Goal: Information Seeking & Learning: Learn about a topic

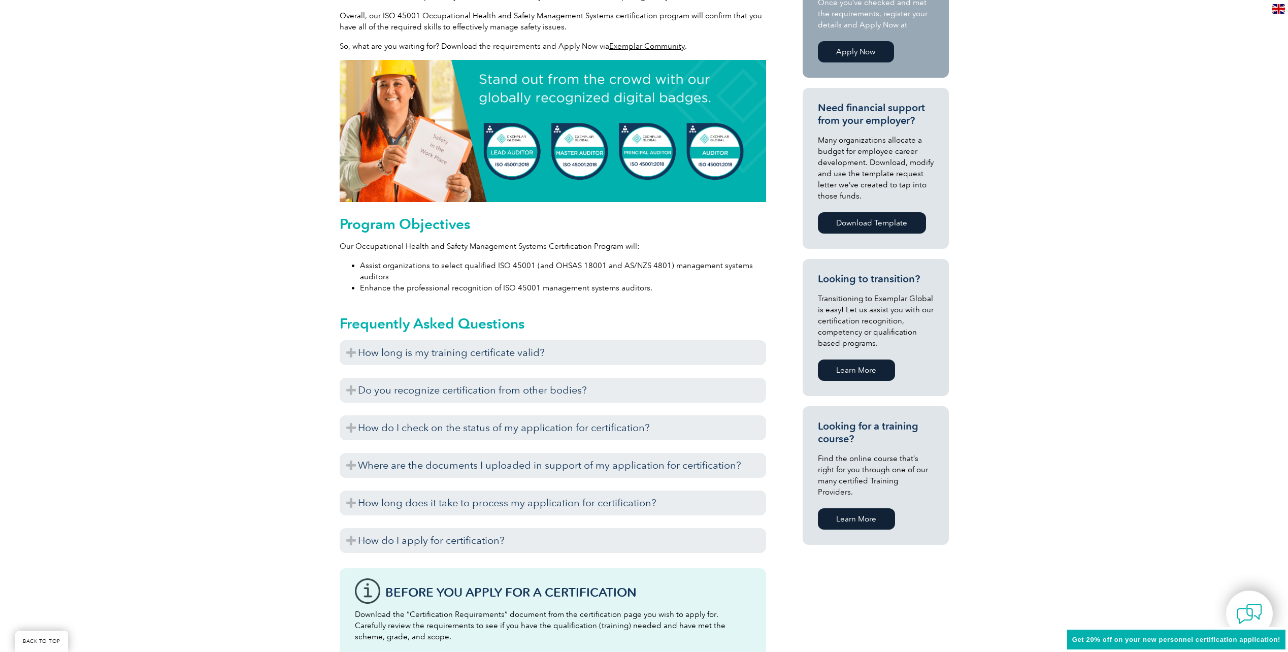
scroll to position [508, 0]
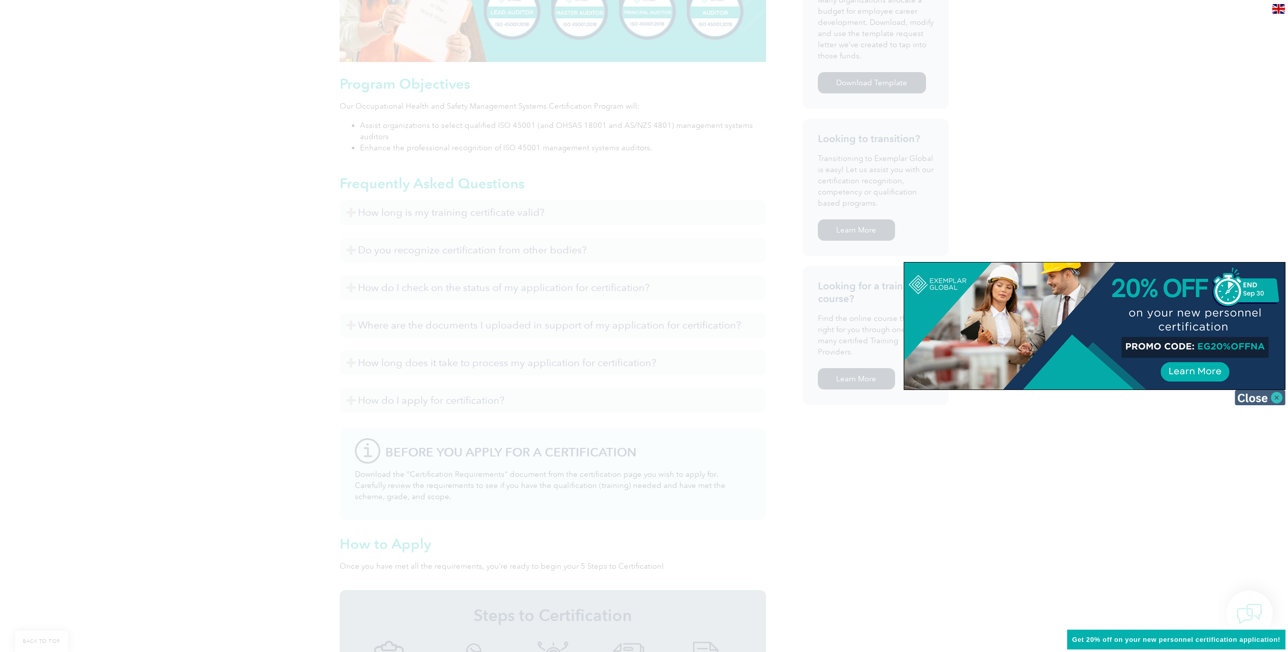
click at [1259, 395] on img at bounding box center [1260, 397] width 51 height 15
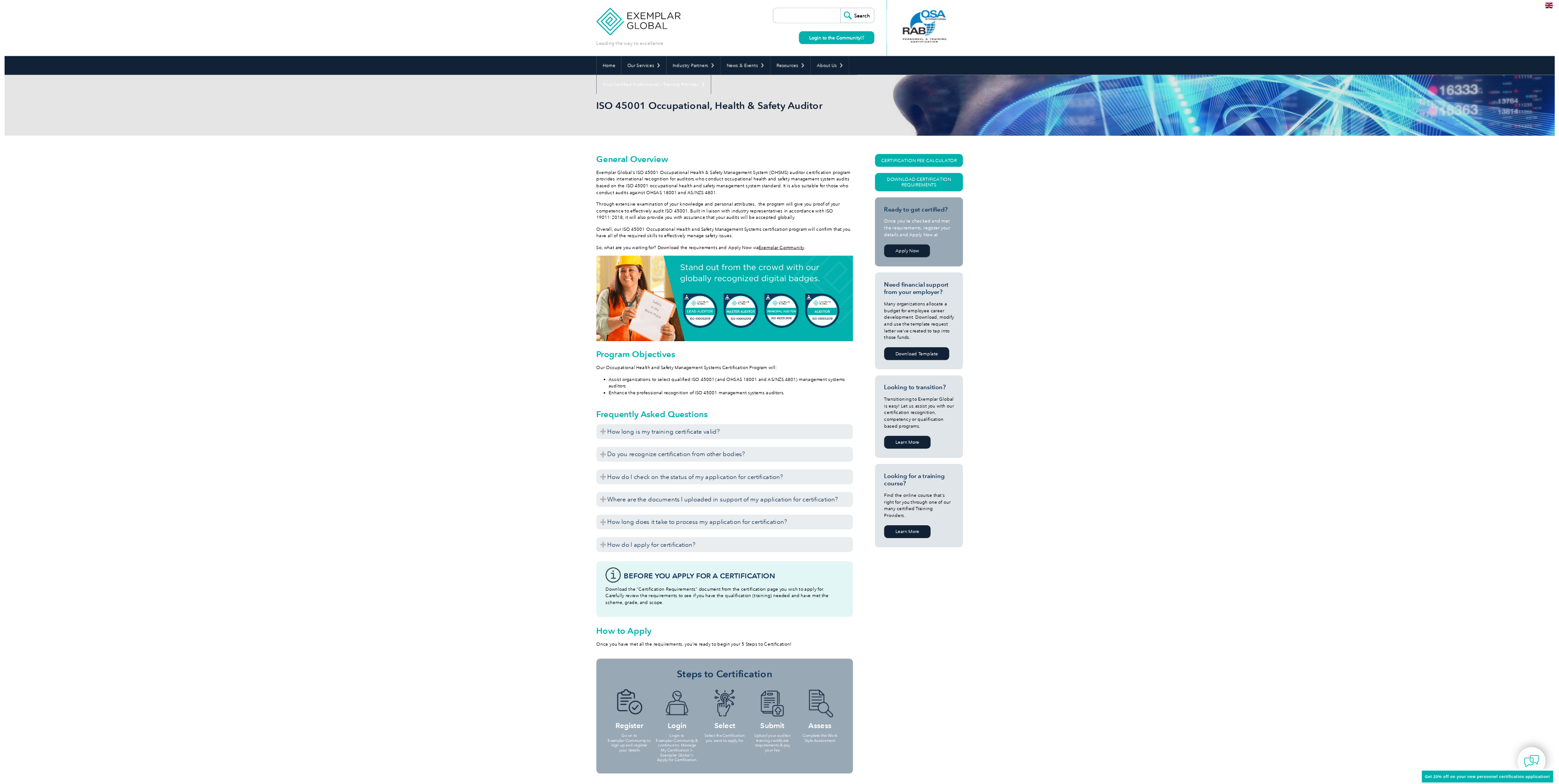
scroll to position [0, 0]
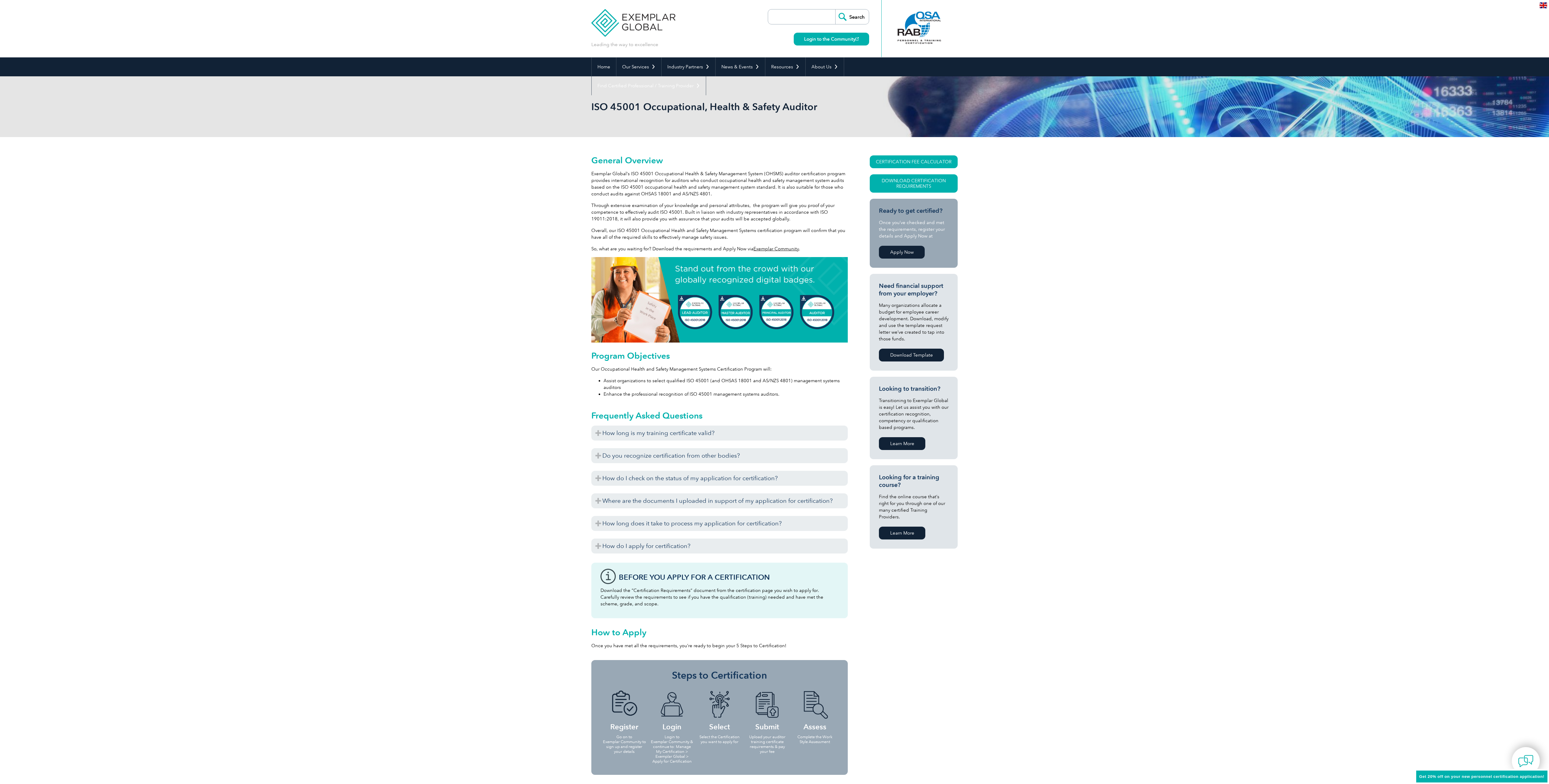
drag, startPoint x: 959, startPoint y: 369, endPoint x: 959, endPoint y: 324, distance: 45.0
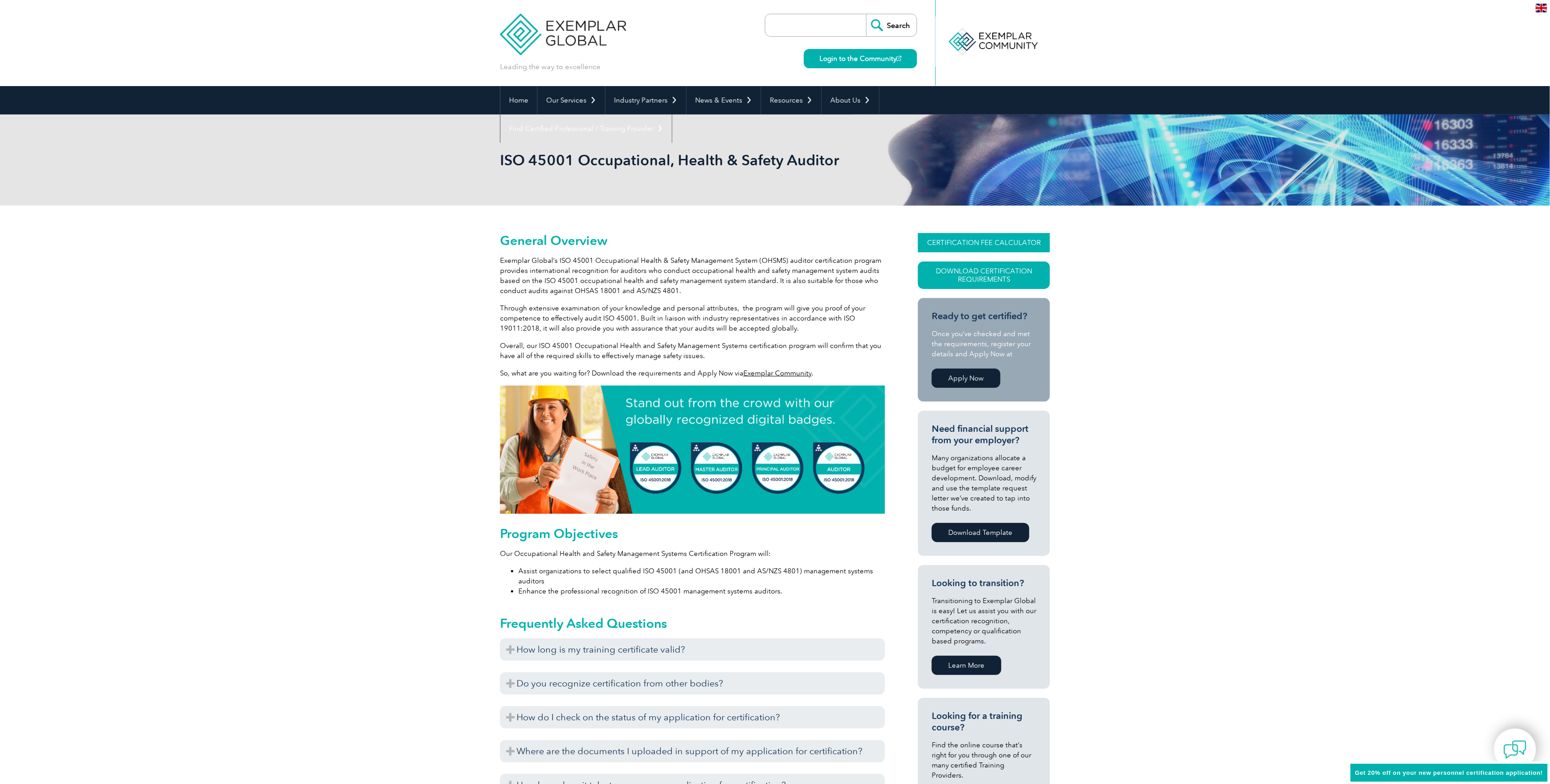
click at [981, 244] on link "CERTIFICATION FEE CALCULATOR" at bounding box center [984, 242] width 132 height 19
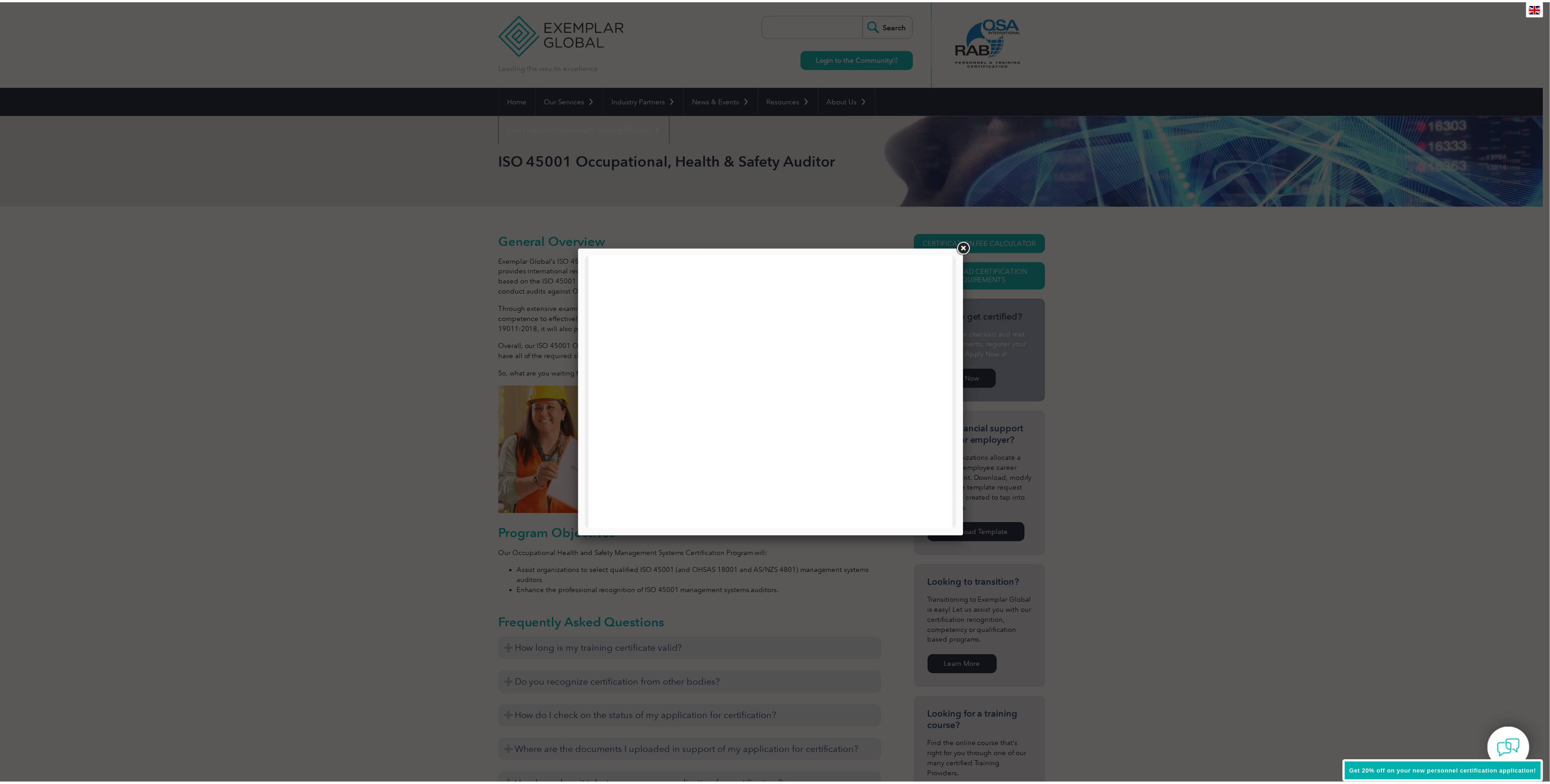
scroll to position [315, 0]
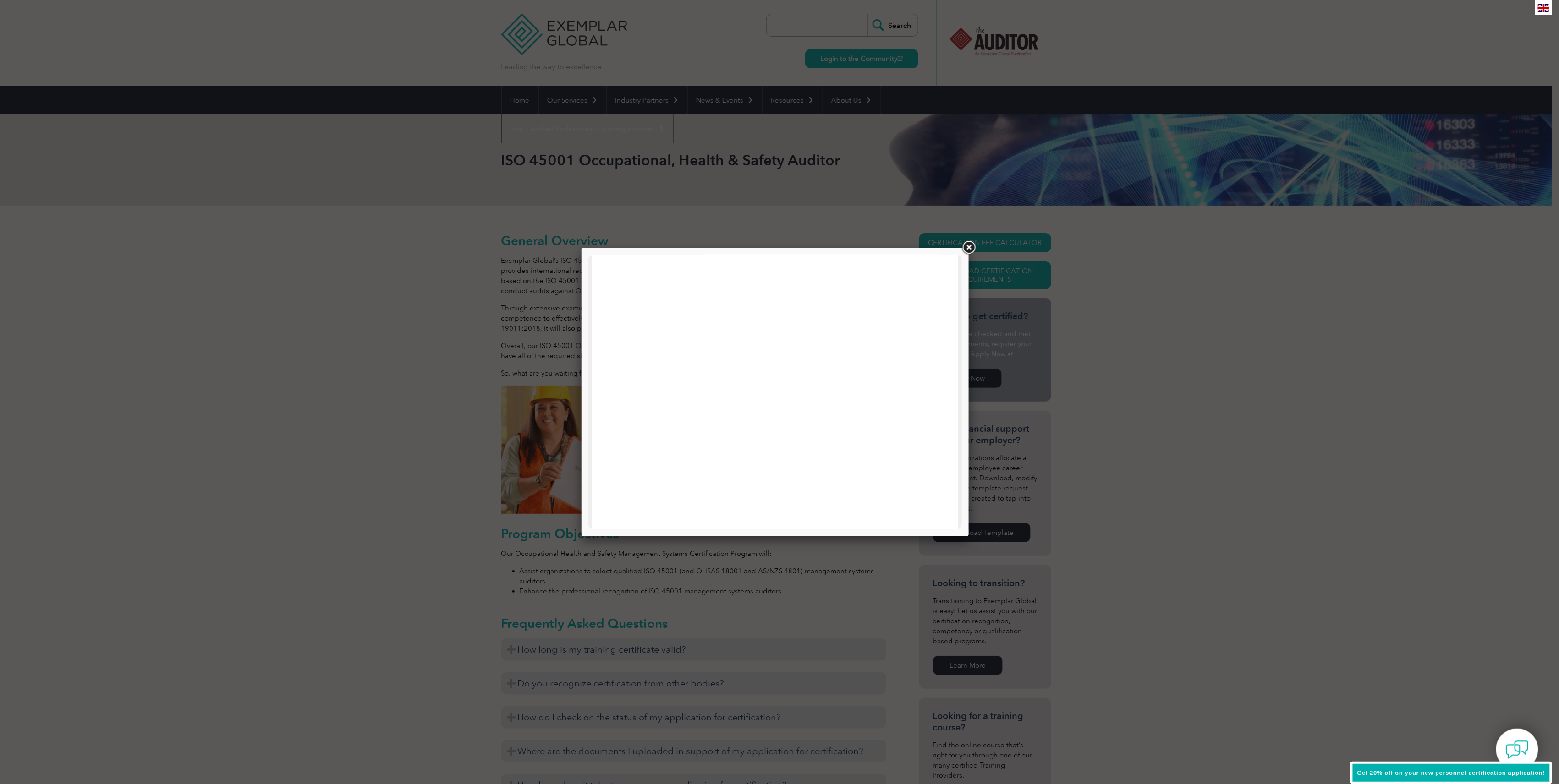
click at [967, 244] on link at bounding box center [969, 248] width 16 height 16
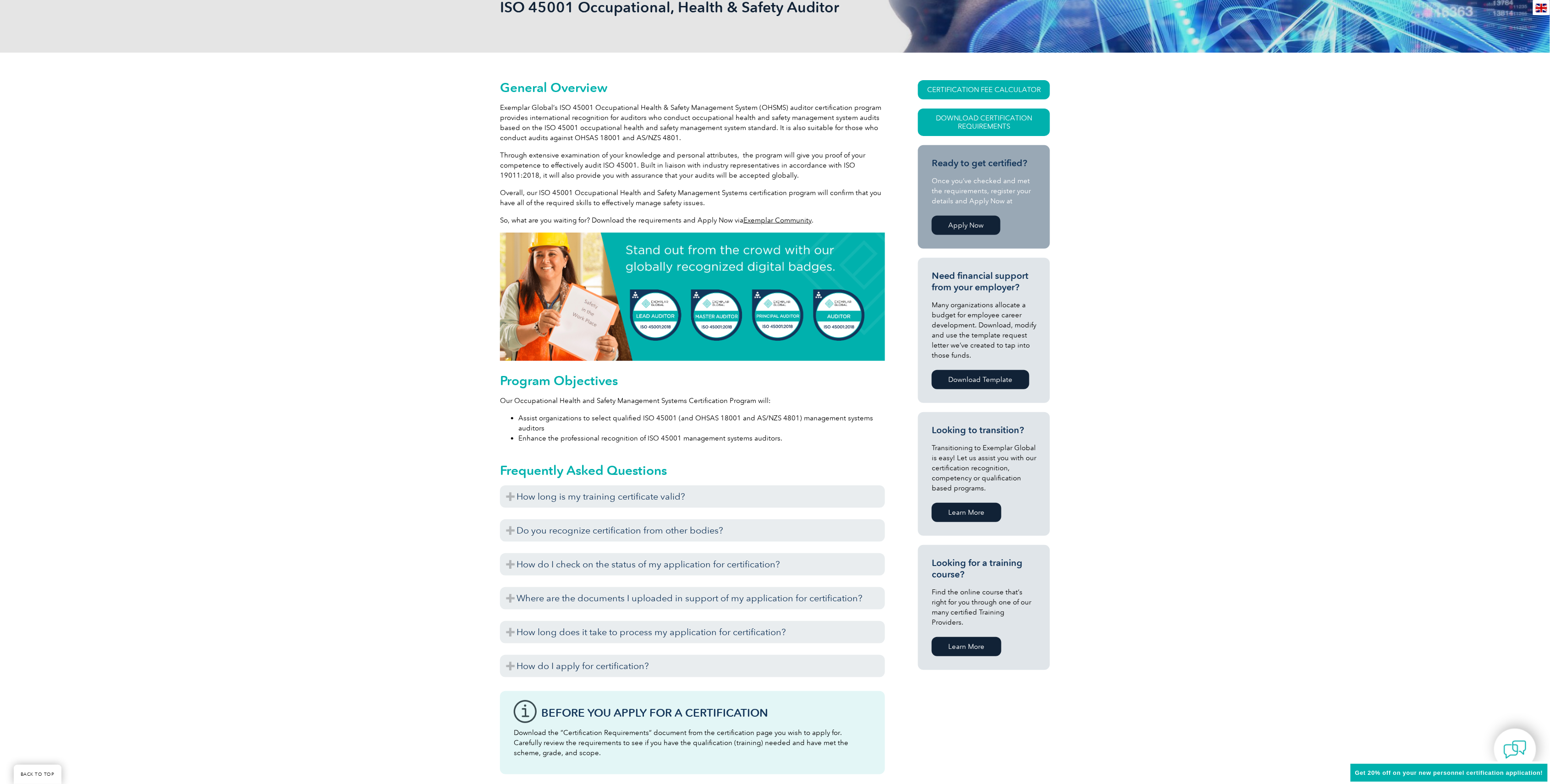
scroll to position [244, 0]
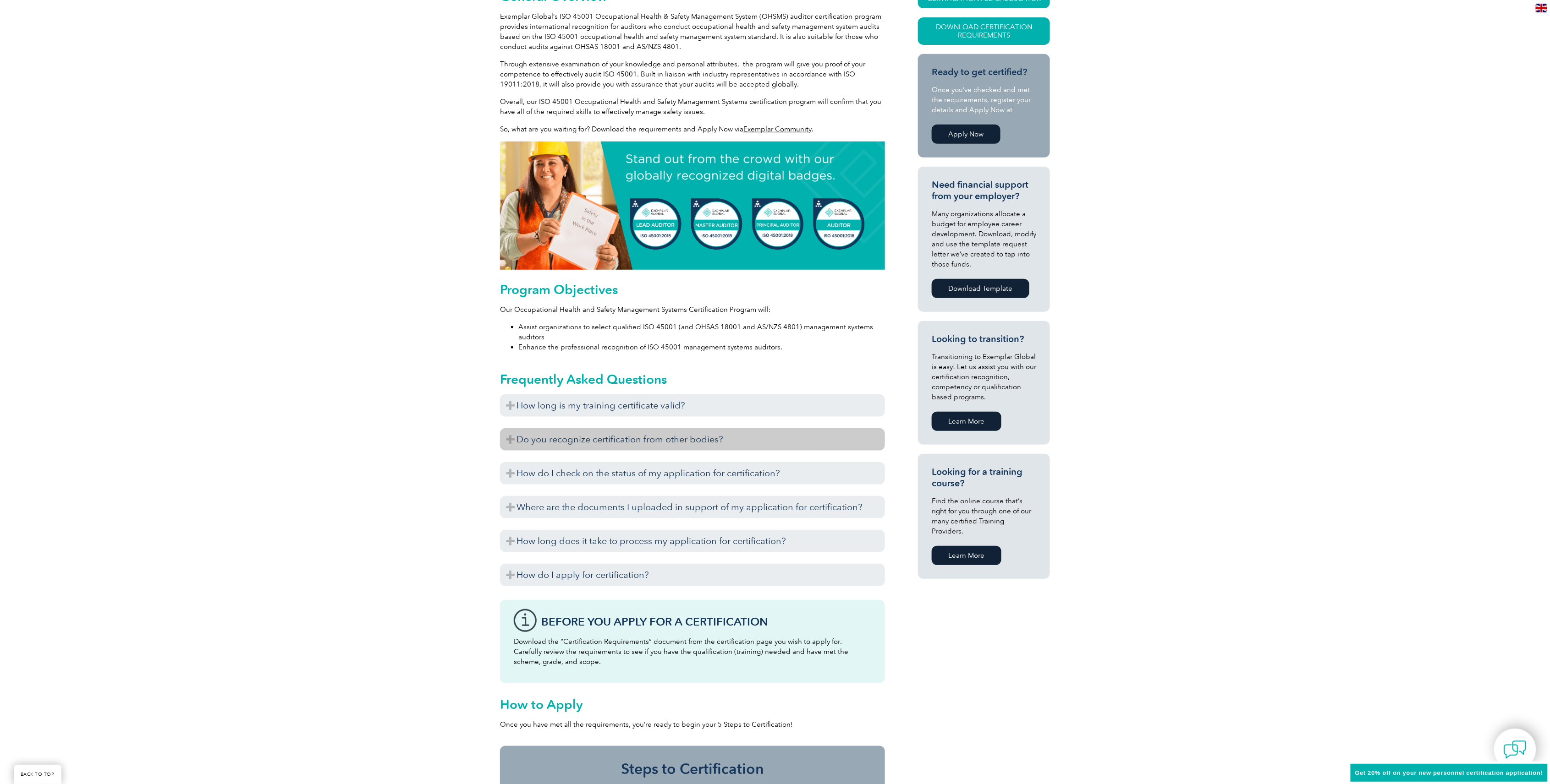
click at [531, 444] on h3 "Do you recognize certification from other bodies?" at bounding box center [692, 439] width 385 height 23
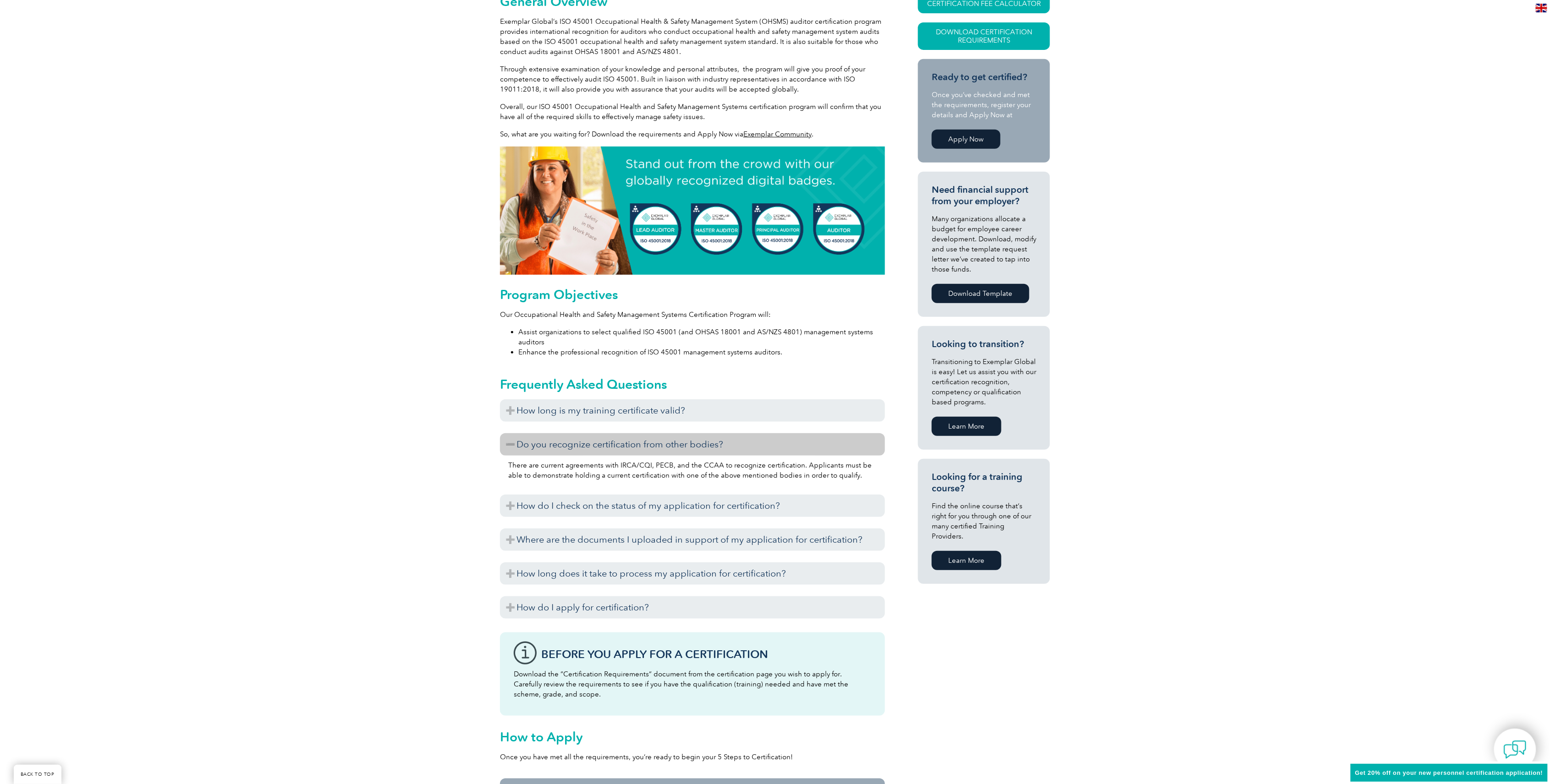
scroll to position [0, 0]
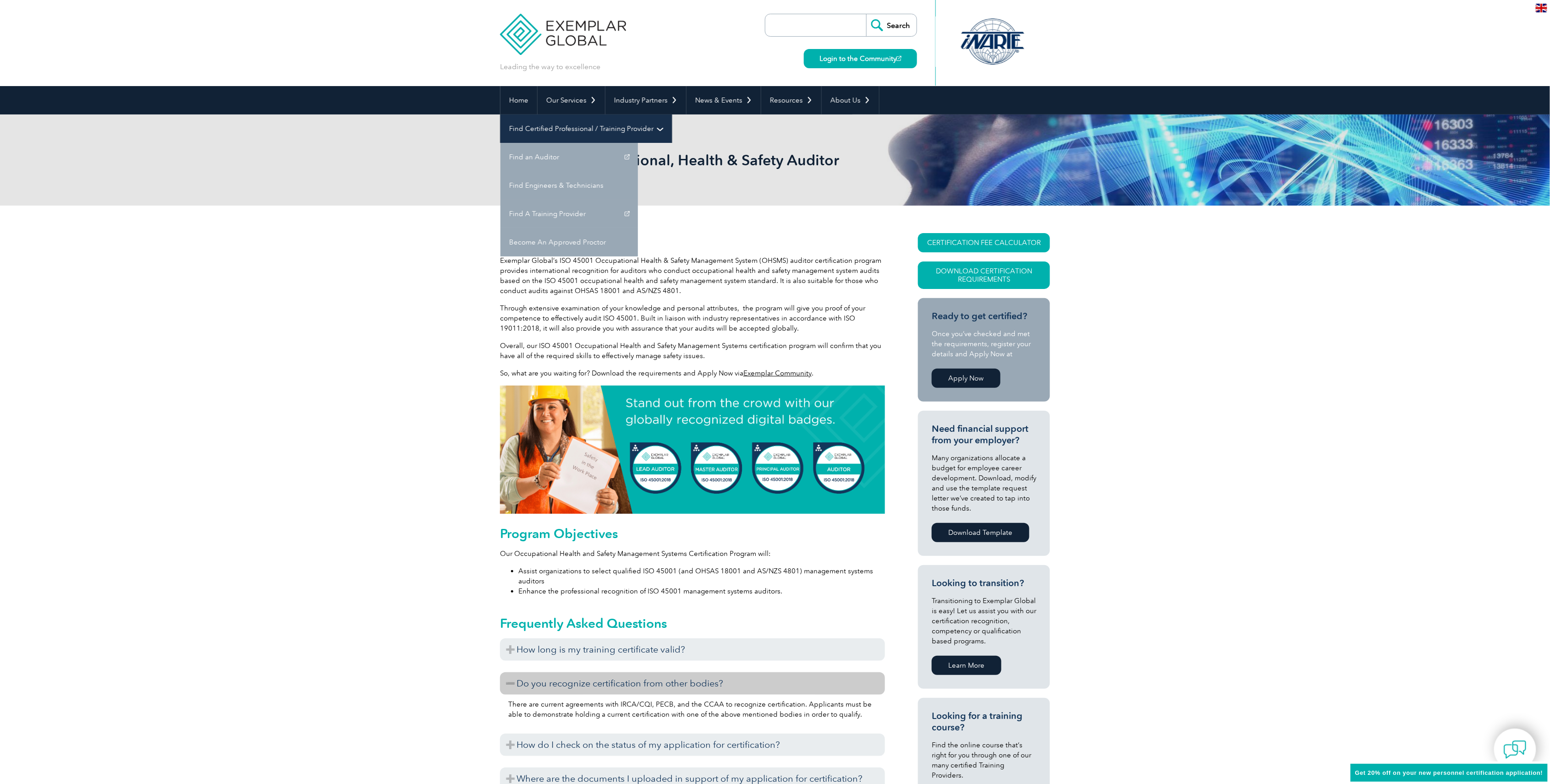
click at [672, 115] on link "Find Certified Professional / Training Provider" at bounding box center [586, 128] width 172 height 28
click at [638, 199] on link "Find A Training Provider" at bounding box center [569, 213] width 137 height 28
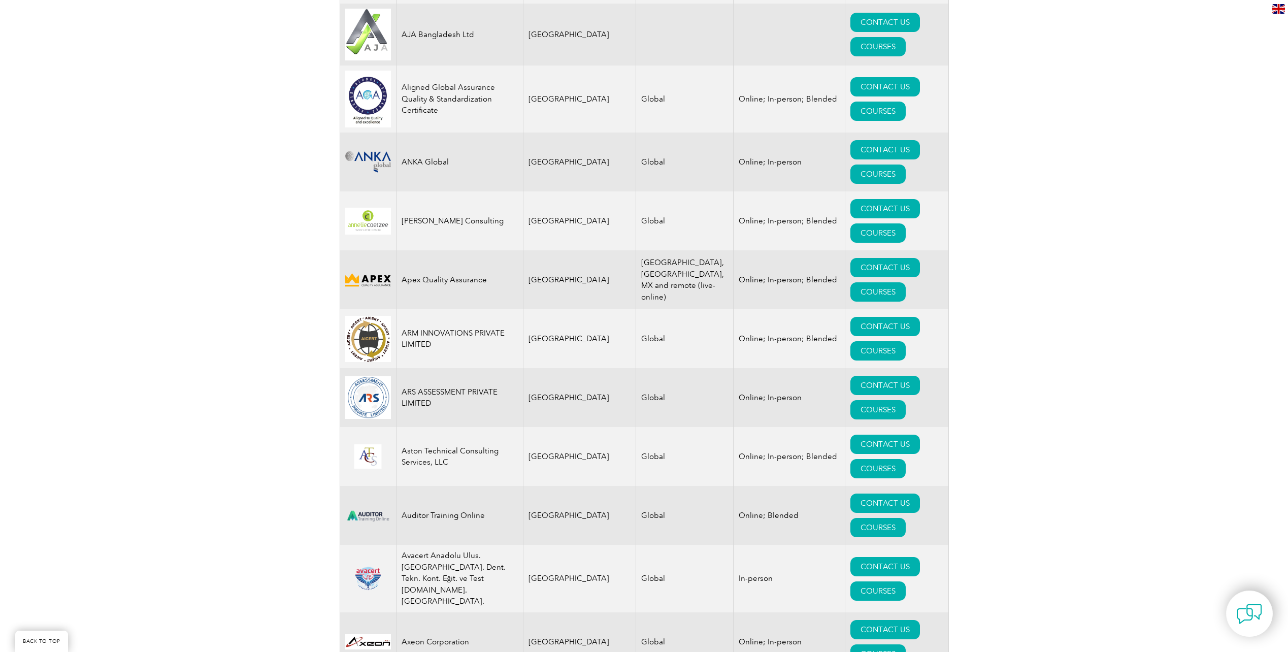
scroll to position [684, 0]
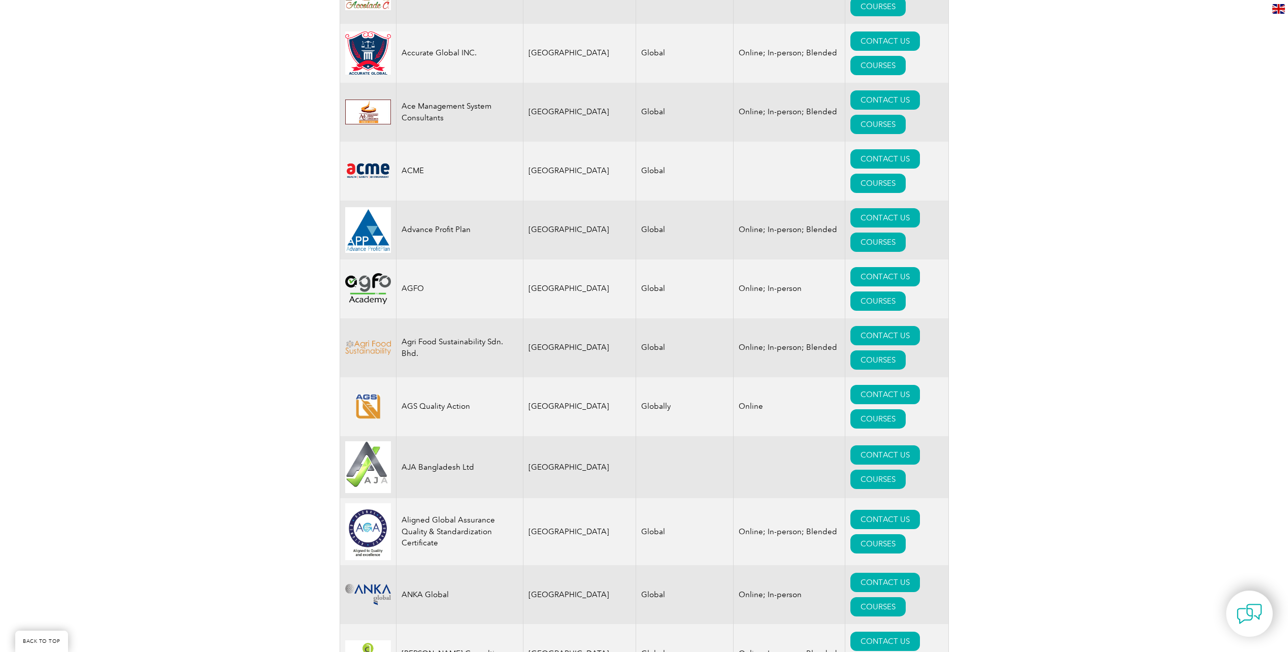
drag, startPoint x: 314, startPoint y: 247, endPoint x: 309, endPoint y: 101, distance: 145.8
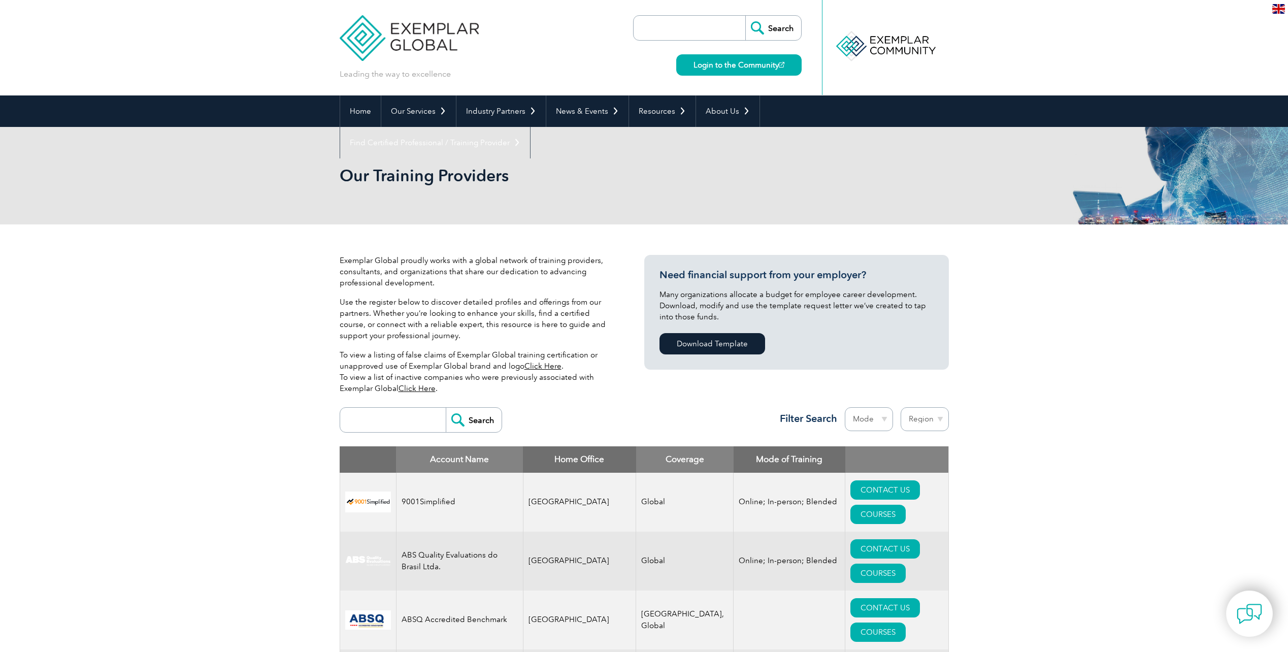
click at [569, 458] on th "Home Office" at bounding box center [579, 459] width 113 height 26
click at [375, 412] on input "search" at bounding box center [395, 420] width 101 height 24
type input "a"
click at [927, 418] on select "Region Australia Bahrain Bangladesh Brazil Canada Colombia Dominican Republic E…" at bounding box center [925, 419] width 48 height 24
select select "[GEOGRAPHIC_DATA]"
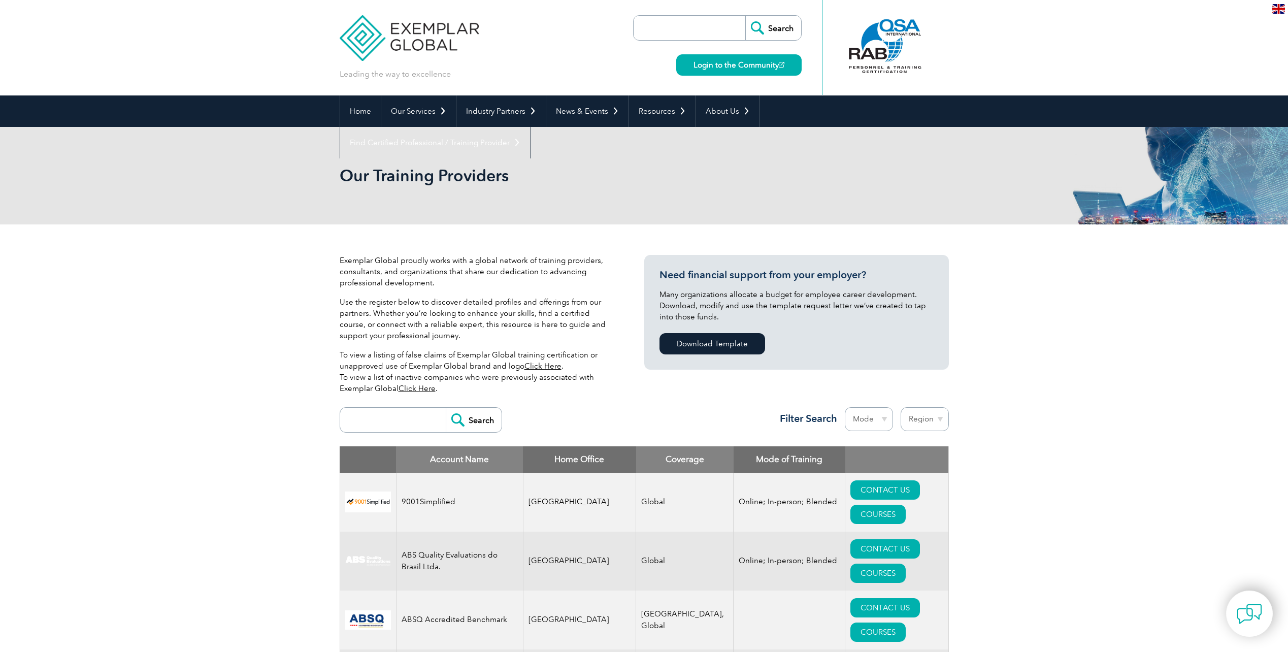
click at [901, 407] on select "Region Australia Bahrain Bangladesh Brazil Canada Colombia Dominican Republic E…" at bounding box center [925, 419] width 48 height 24
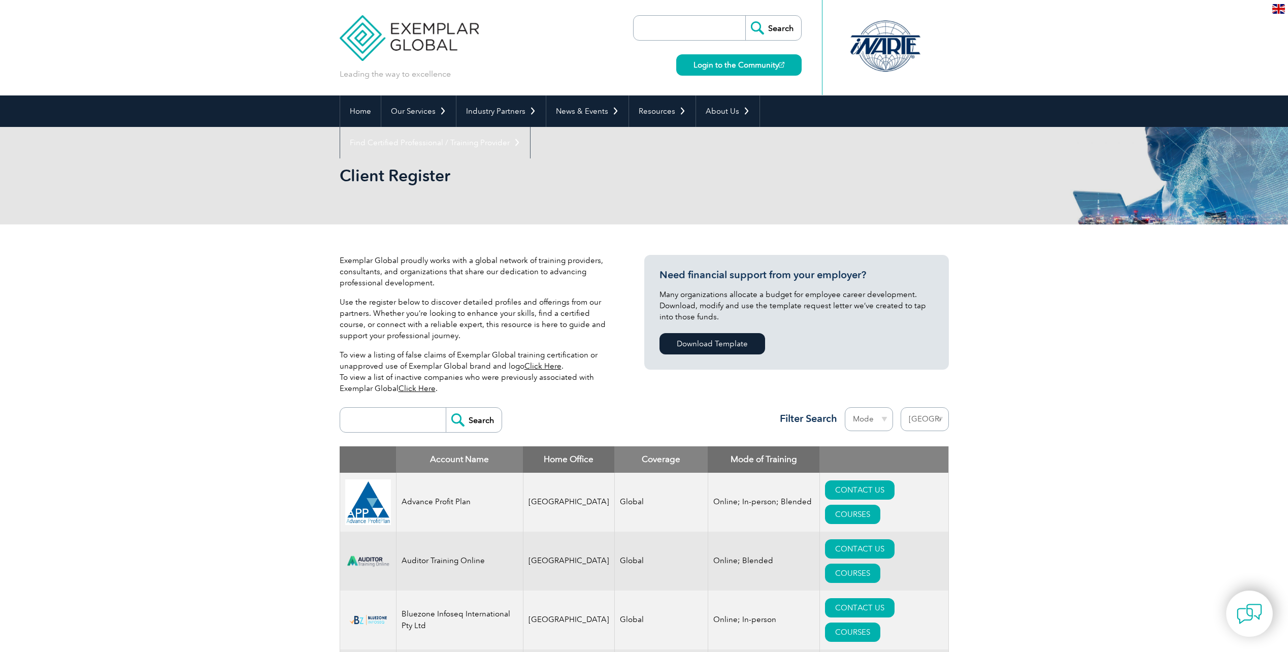
select select "[GEOGRAPHIC_DATA]"
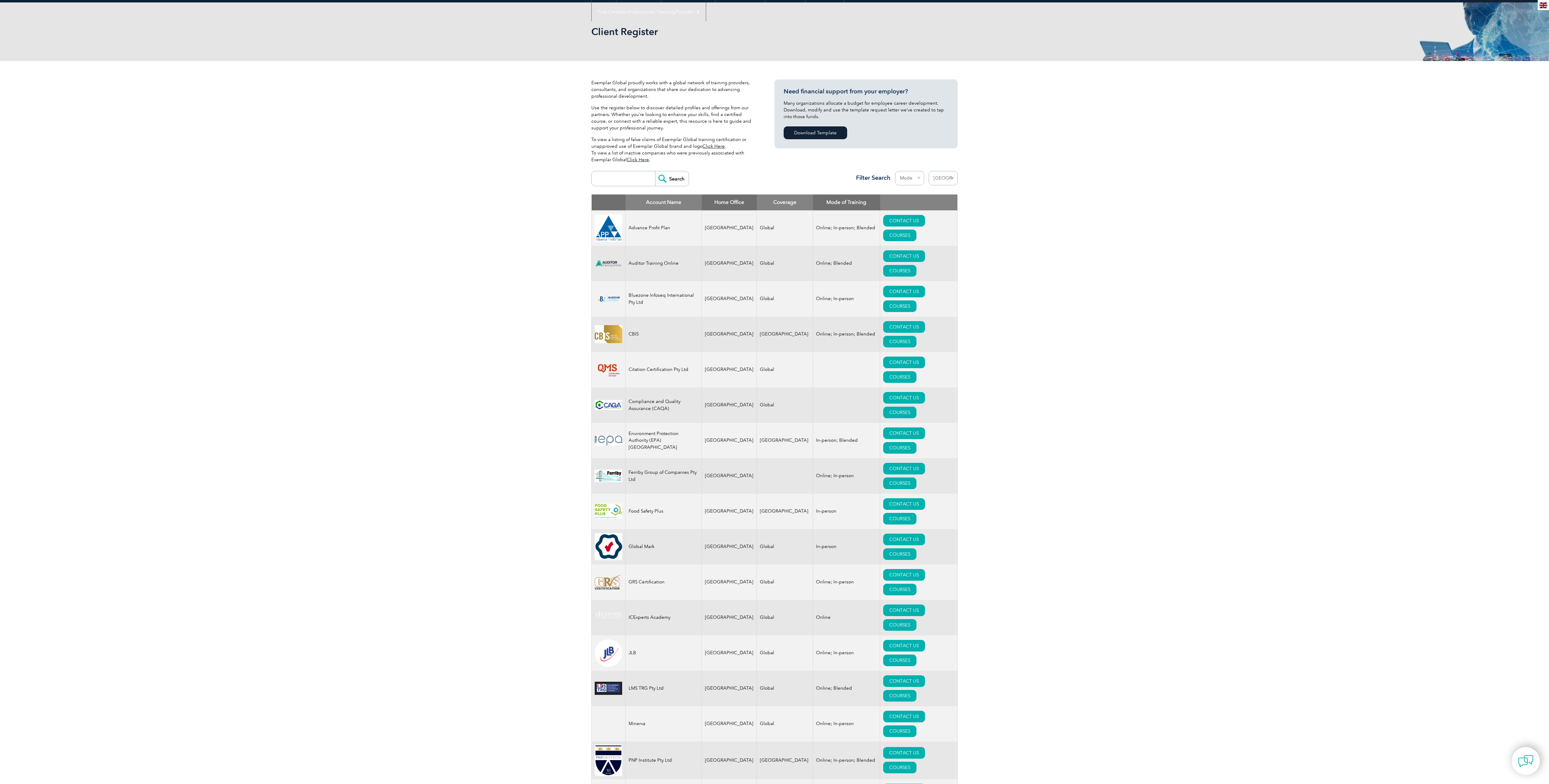
scroll to position [46, 0]
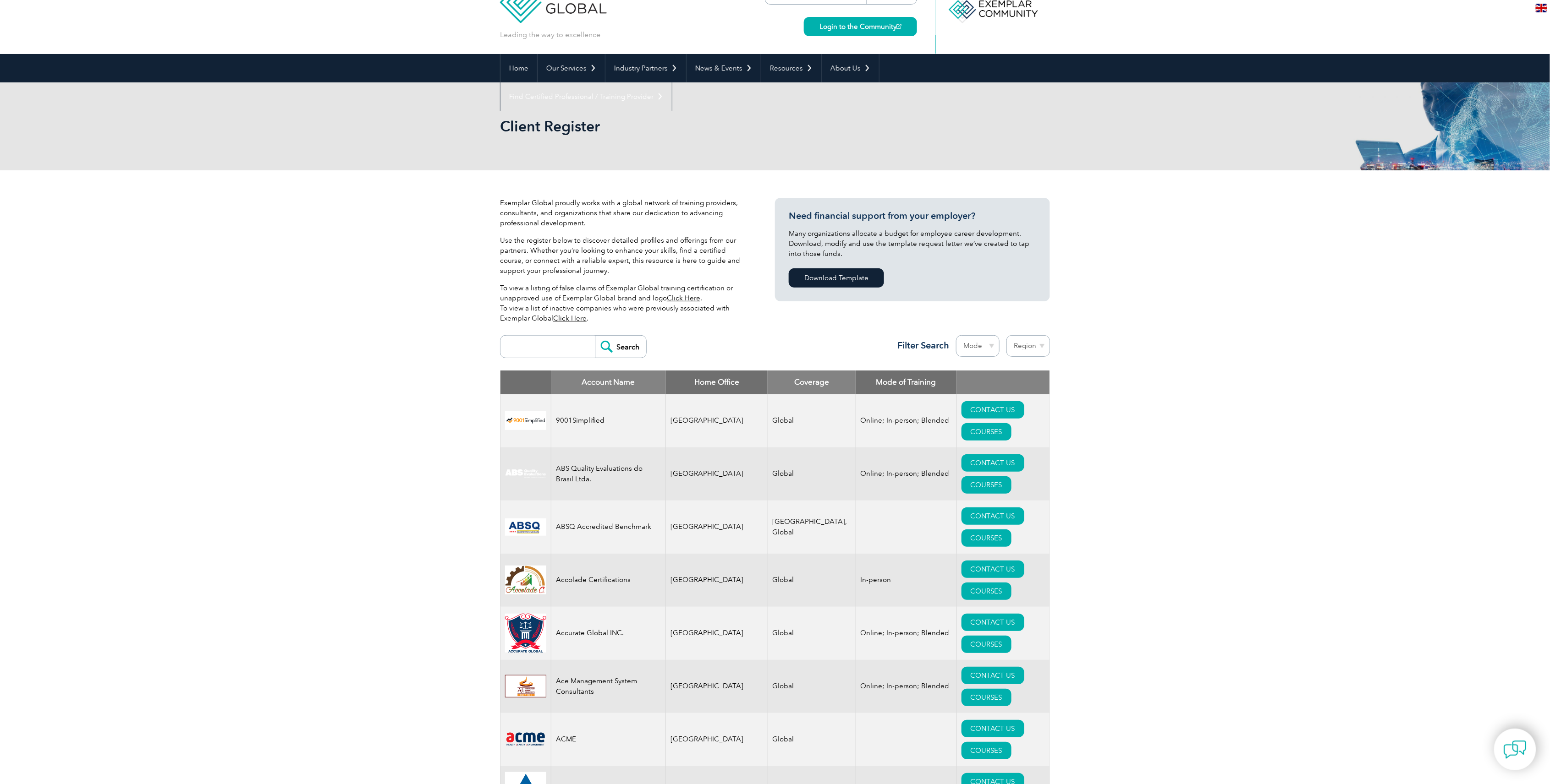
scroll to position [61, 0]
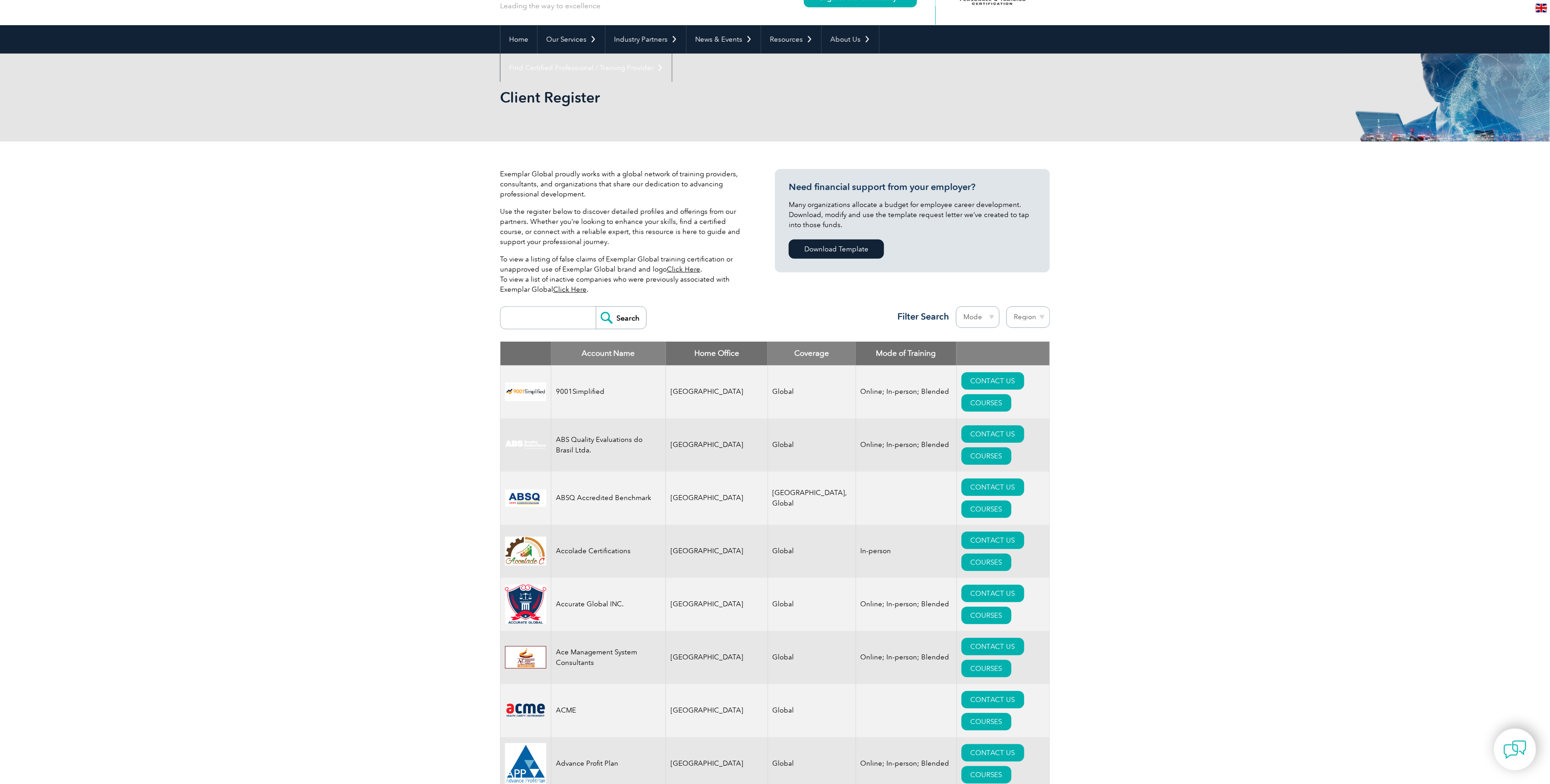
click at [1022, 314] on select "Region [GEOGRAPHIC_DATA] [GEOGRAPHIC_DATA] [GEOGRAPHIC_DATA] [GEOGRAPHIC_DATA] …" at bounding box center [1028, 318] width 43 height 22
select select "[GEOGRAPHIC_DATA]"
click at [1007, 307] on select "Region [GEOGRAPHIC_DATA] [GEOGRAPHIC_DATA] [GEOGRAPHIC_DATA] [GEOGRAPHIC_DATA] …" at bounding box center [1028, 318] width 43 height 22
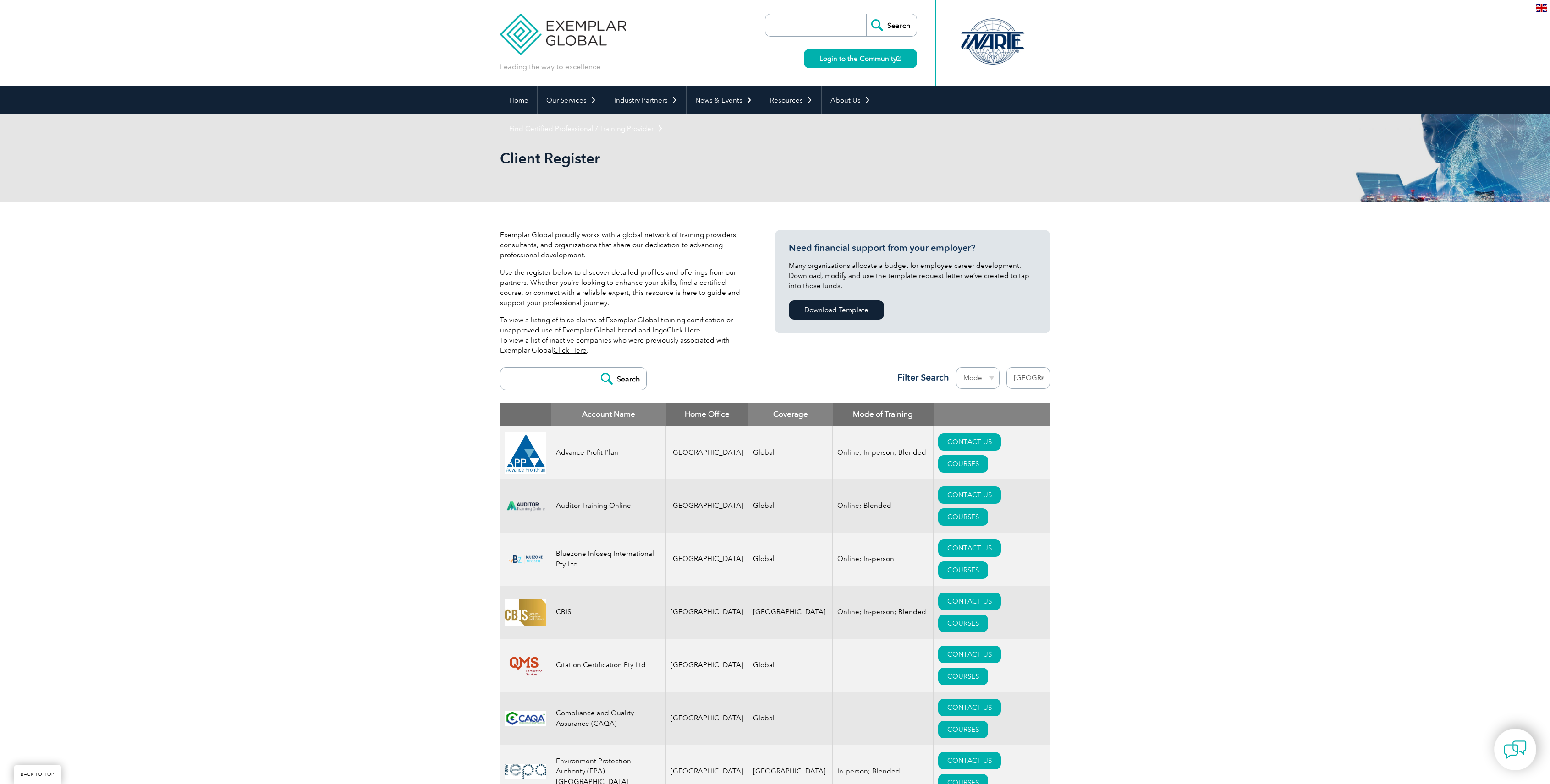
select select "[GEOGRAPHIC_DATA]"
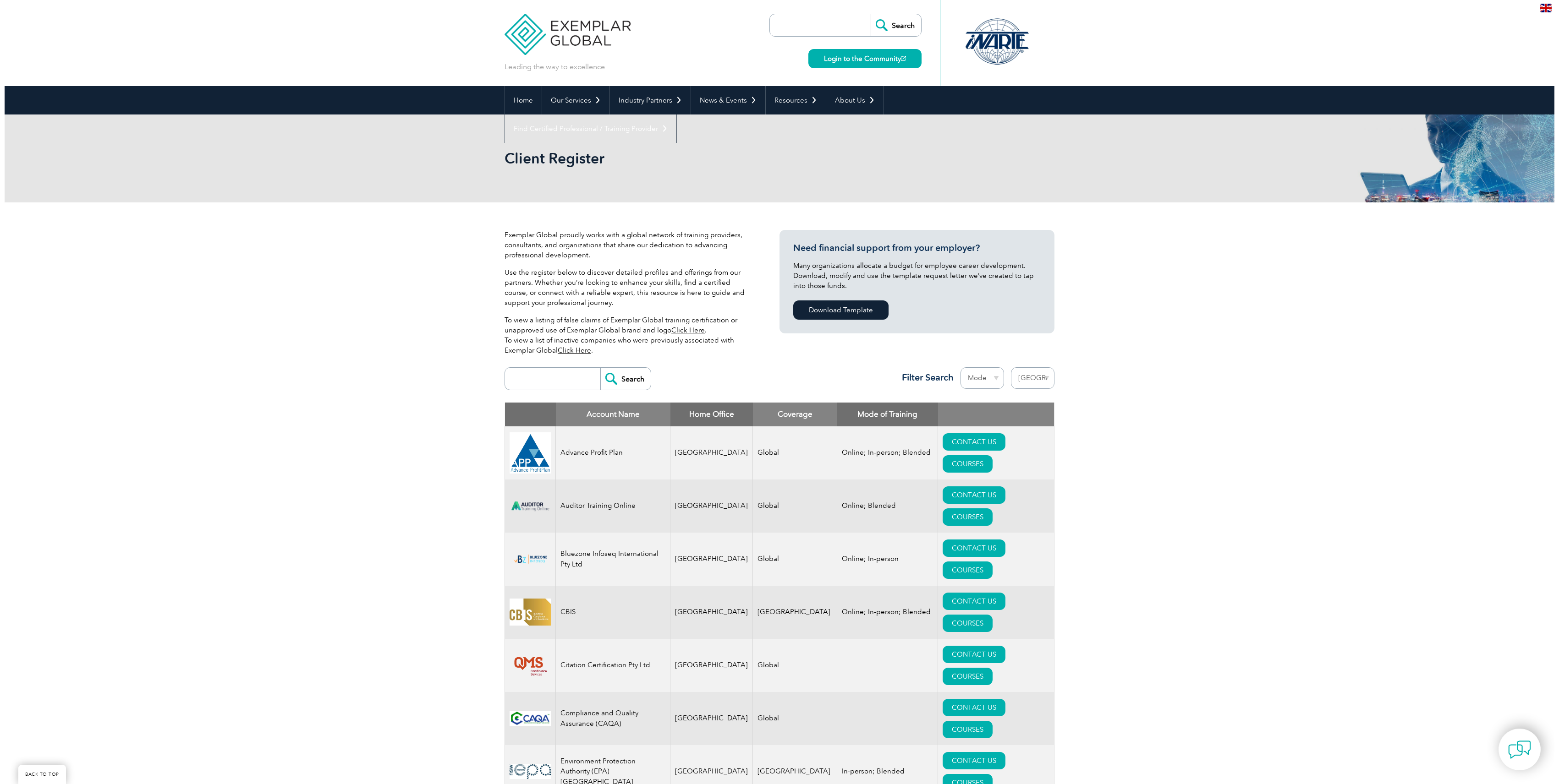
scroll to position [488, 0]
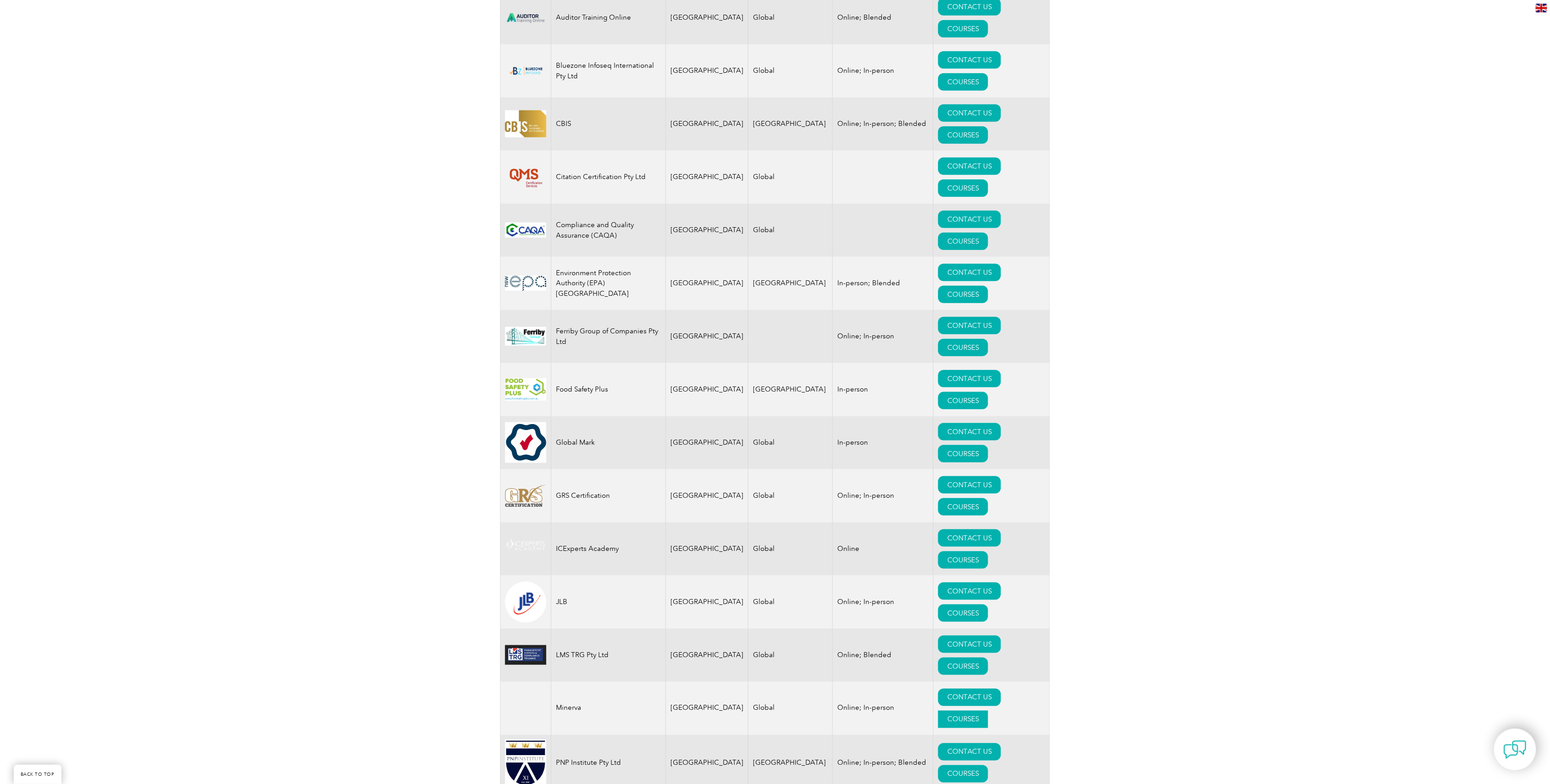
click at [988, 711] on link "COURSES" at bounding box center [962, 719] width 50 height 17
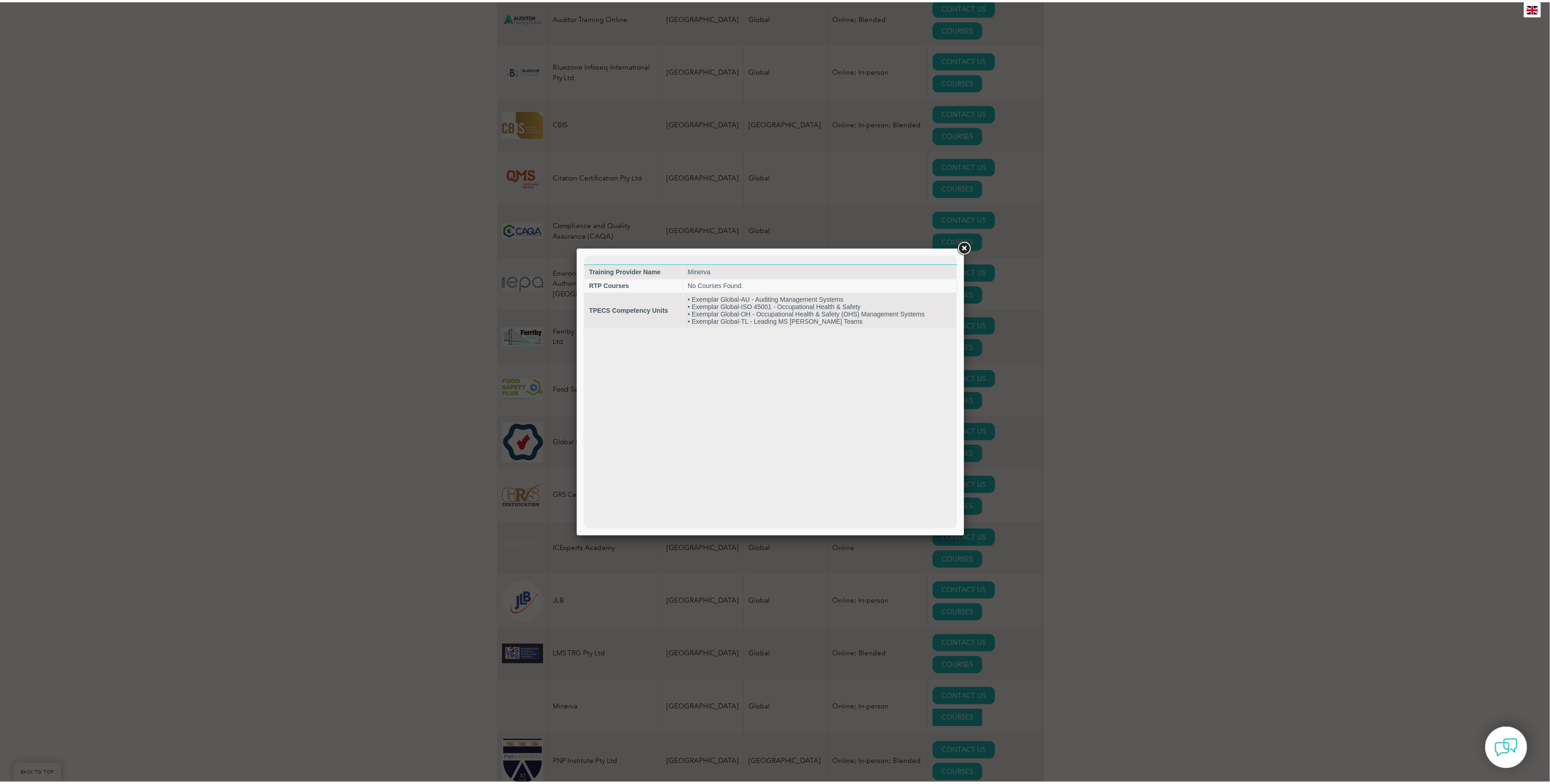
scroll to position [0, 0]
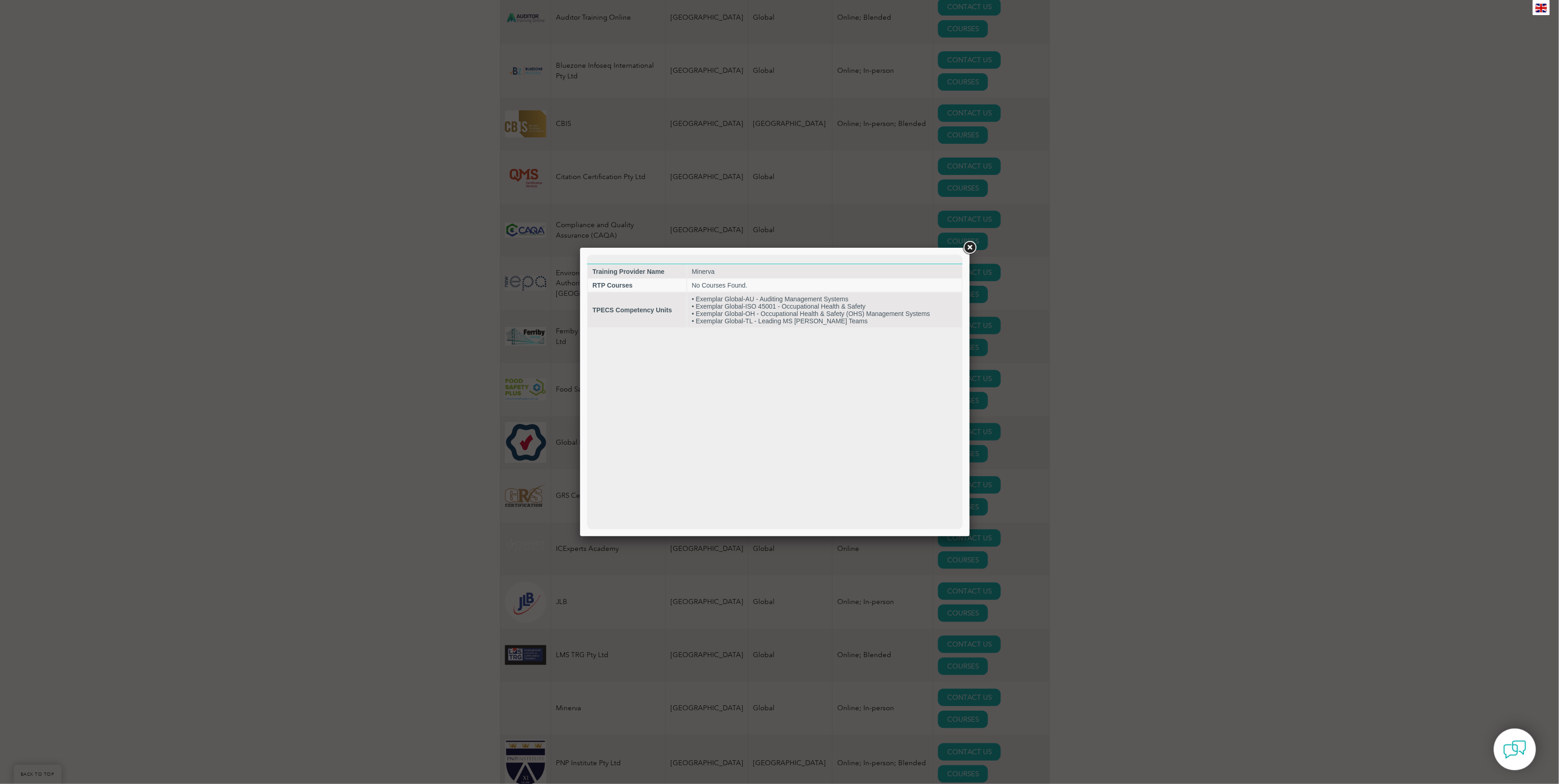
drag, startPoint x: 784, startPoint y: 416, endPoint x: 783, endPoint y: 370, distance: 46.0
click at [783, 328] on html "Training Provider Name Minerva RTP Courses No Courses Found. TPECS Competency U…" at bounding box center [775, 291] width 376 height 74
drag, startPoint x: 737, startPoint y: 317, endPoint x: 664, endPoint y: 302, distance: 74.5
click at [673, 314] on tr "TPECS Competency Units • Exemplar Global-AU - Auditing Management Systems • Exe…" at bounding box center [775, 309] width 374 height 35
click at [653, 293] on td "TPECS Competency Units" at bounding box center [636, 309] width 98 height 35
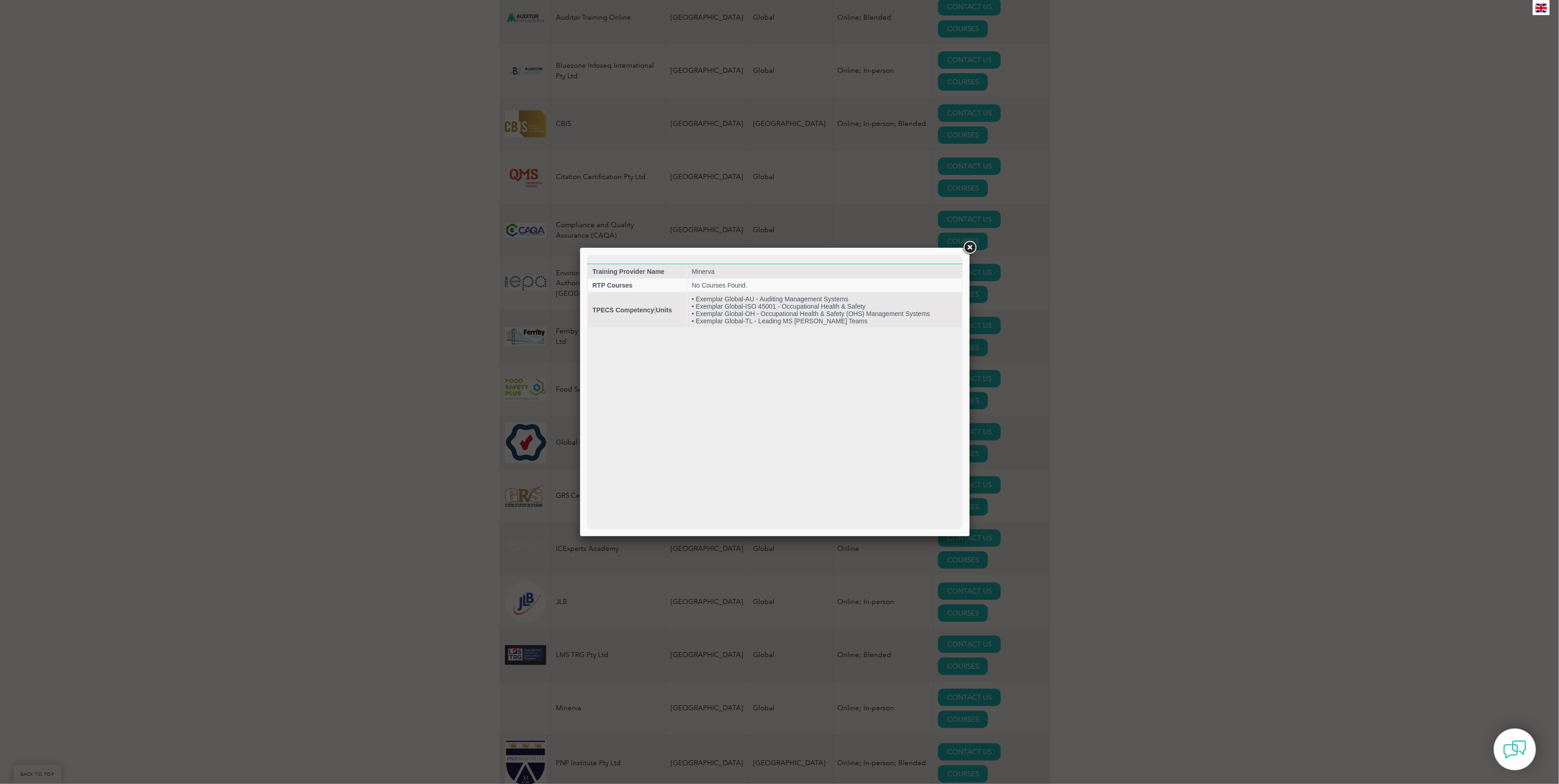
click at [972, 245] on link at bounding box center [970, 248] width 16 height 16
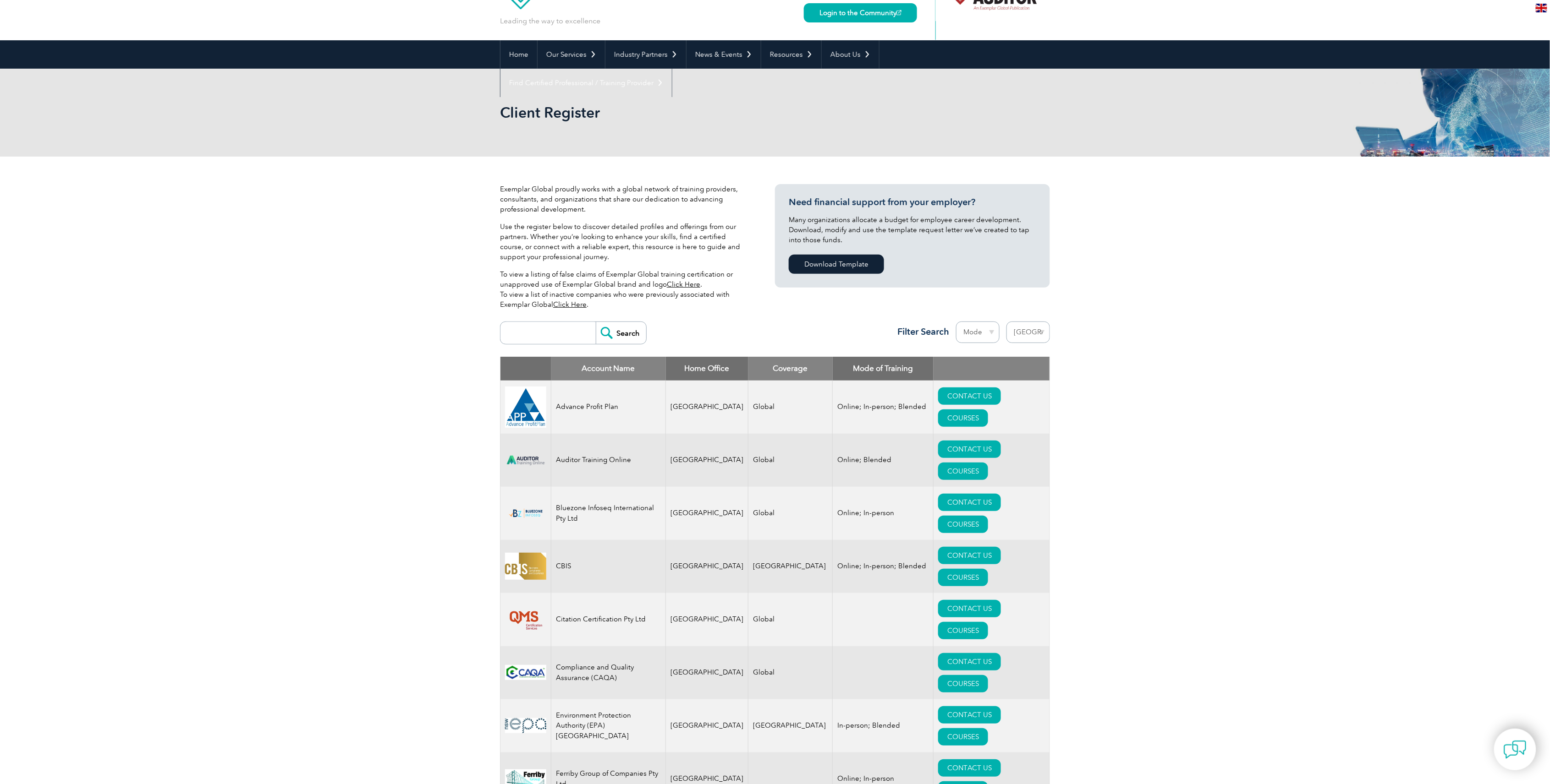
scroll to position [122, 0]
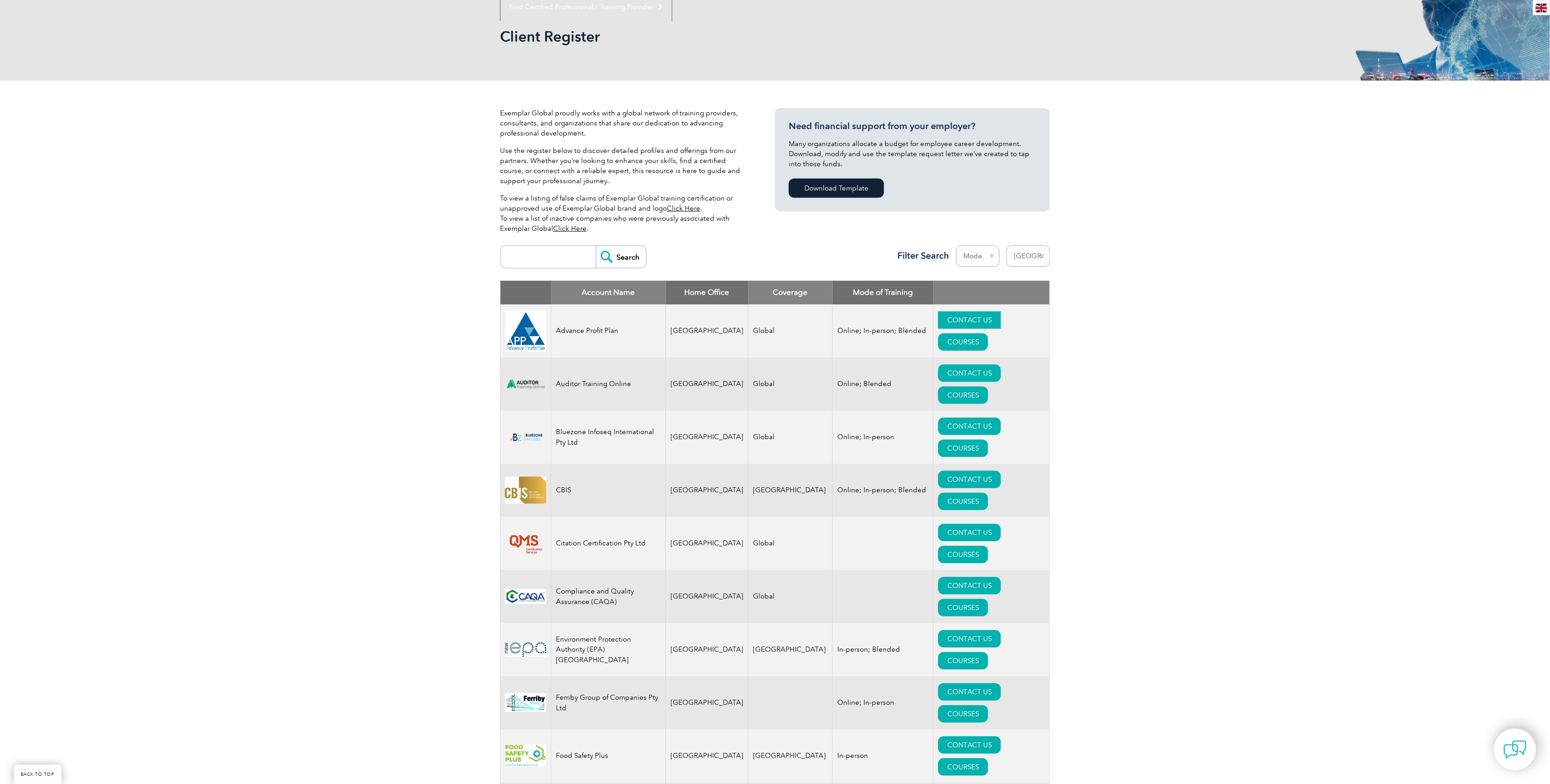
click at [948, 325] on link "CONTACT US" at bounding box center [970, 319] width 63 height 17
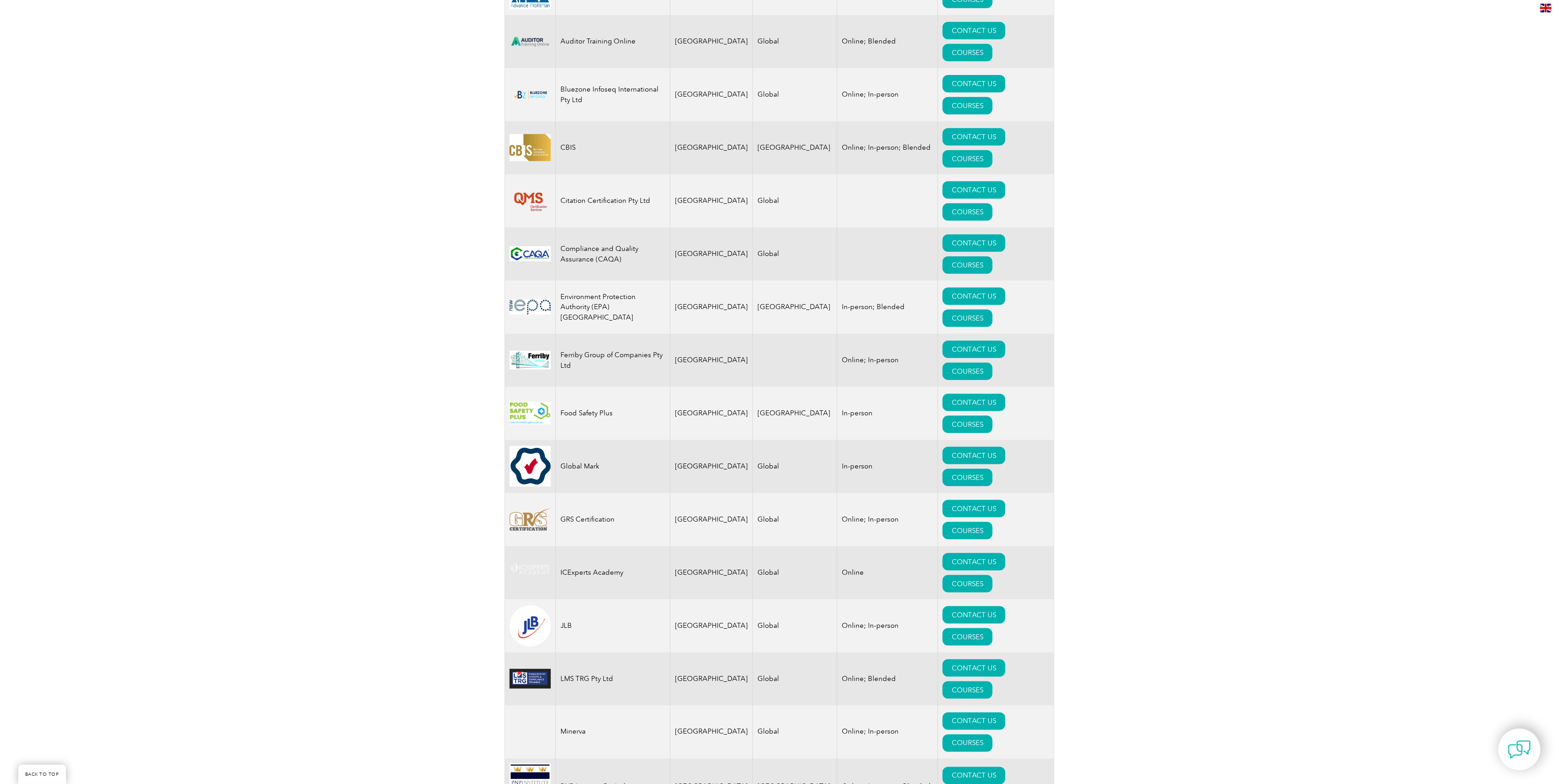
scroll to position [611, 0]
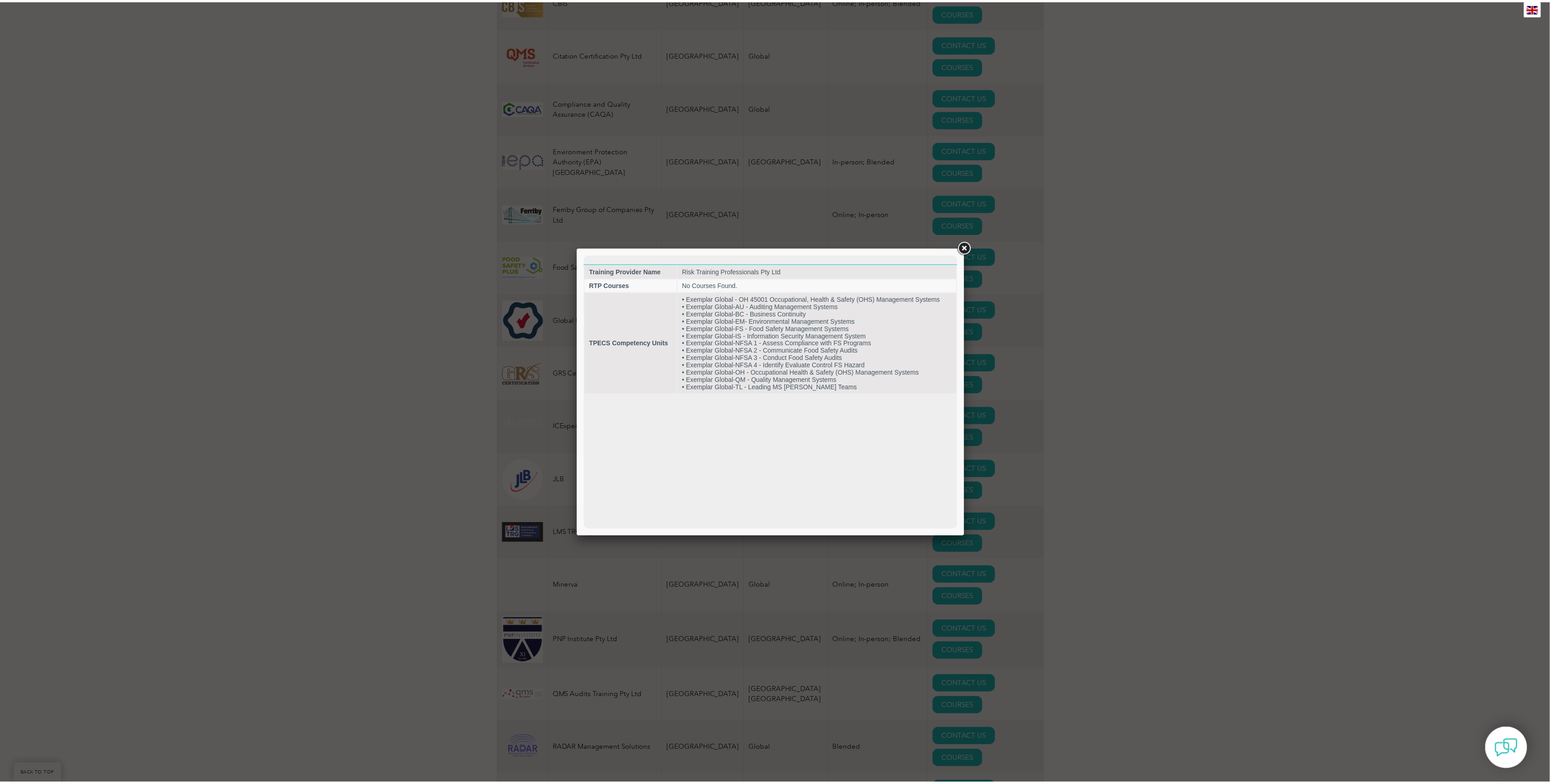
scroll to position [0, 0]
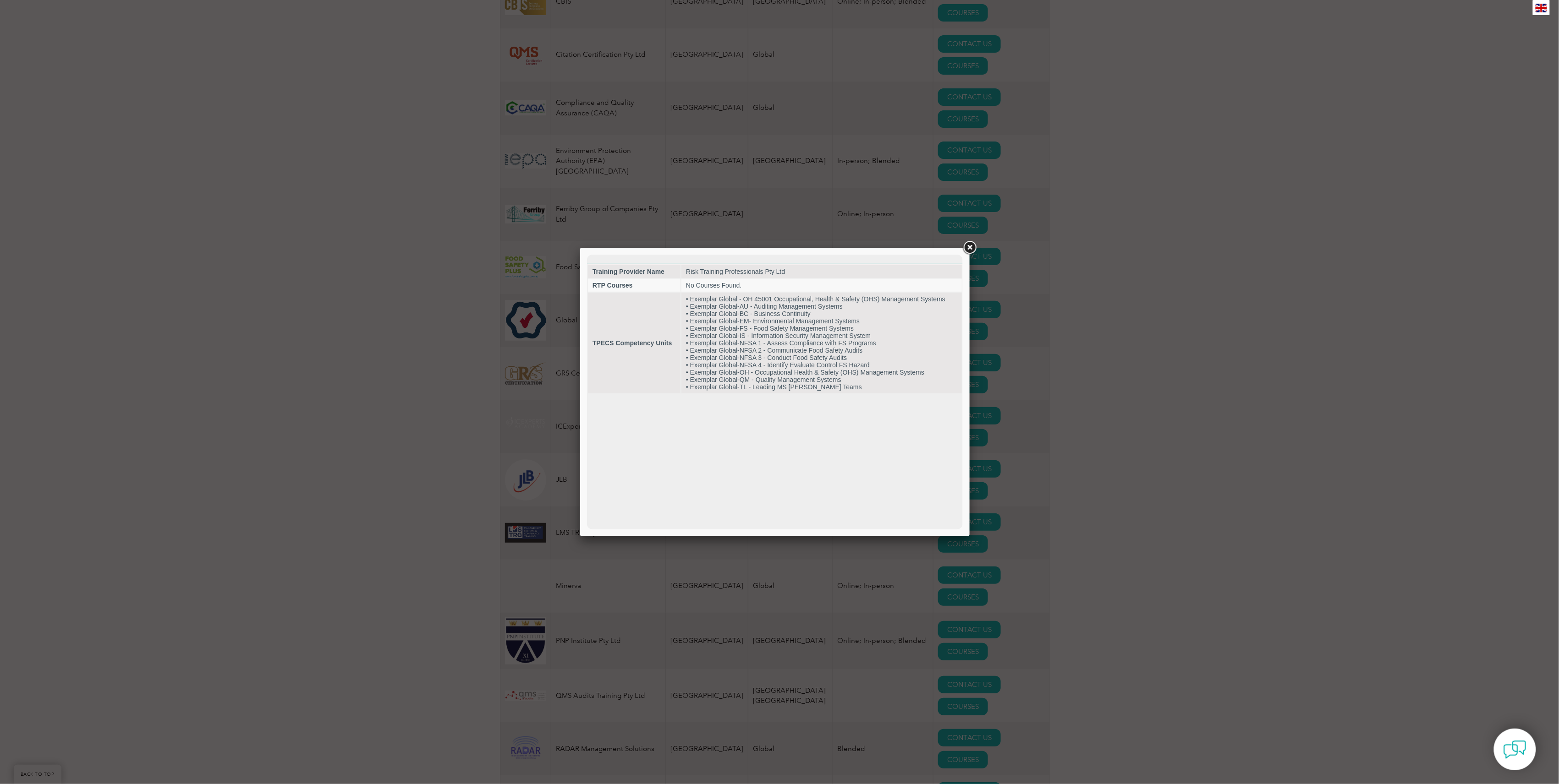
click at [1039, 455] on div at bounding box center [779, 392] width 1559 height 784
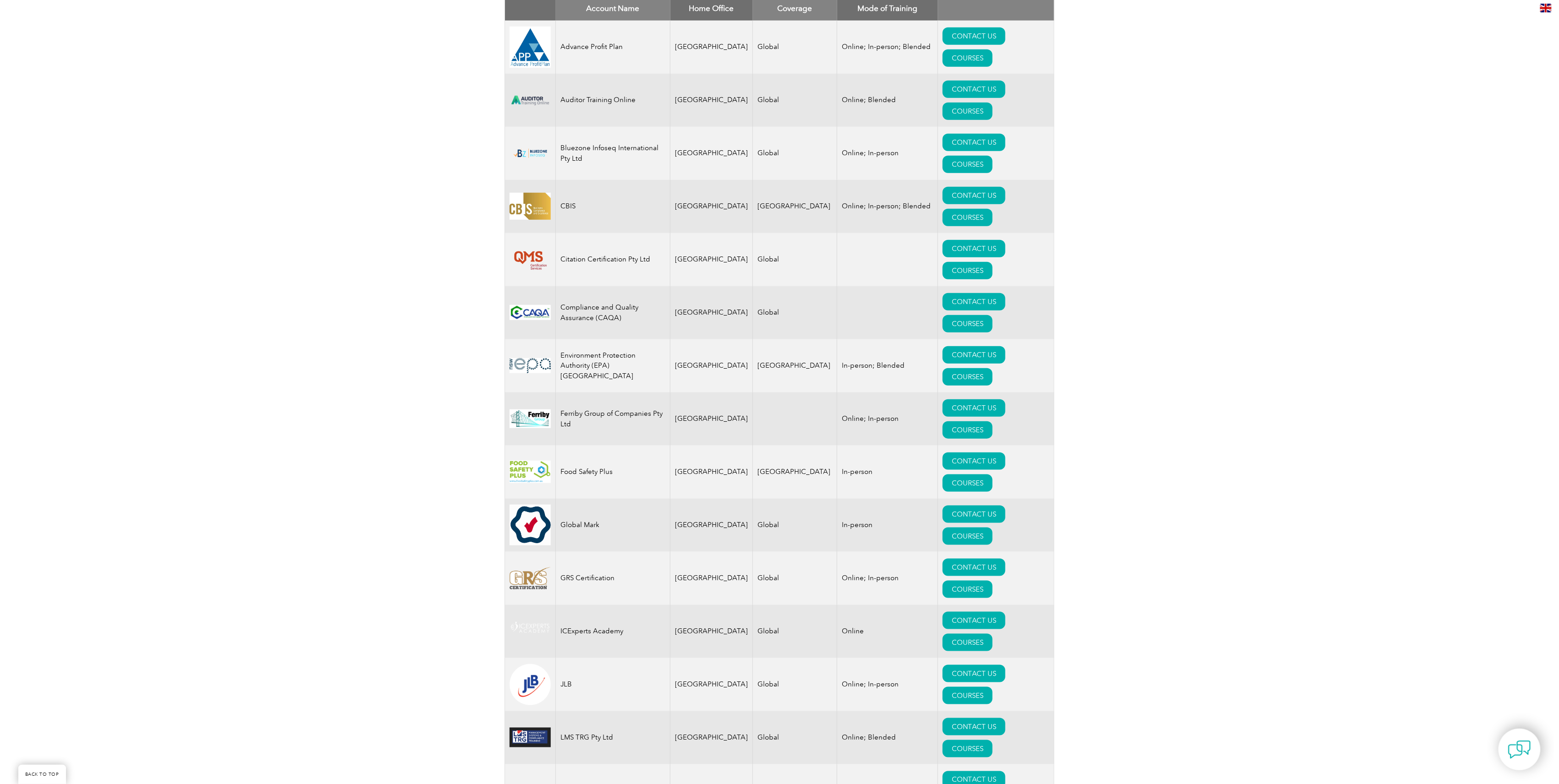
scroll to position [428, 0]
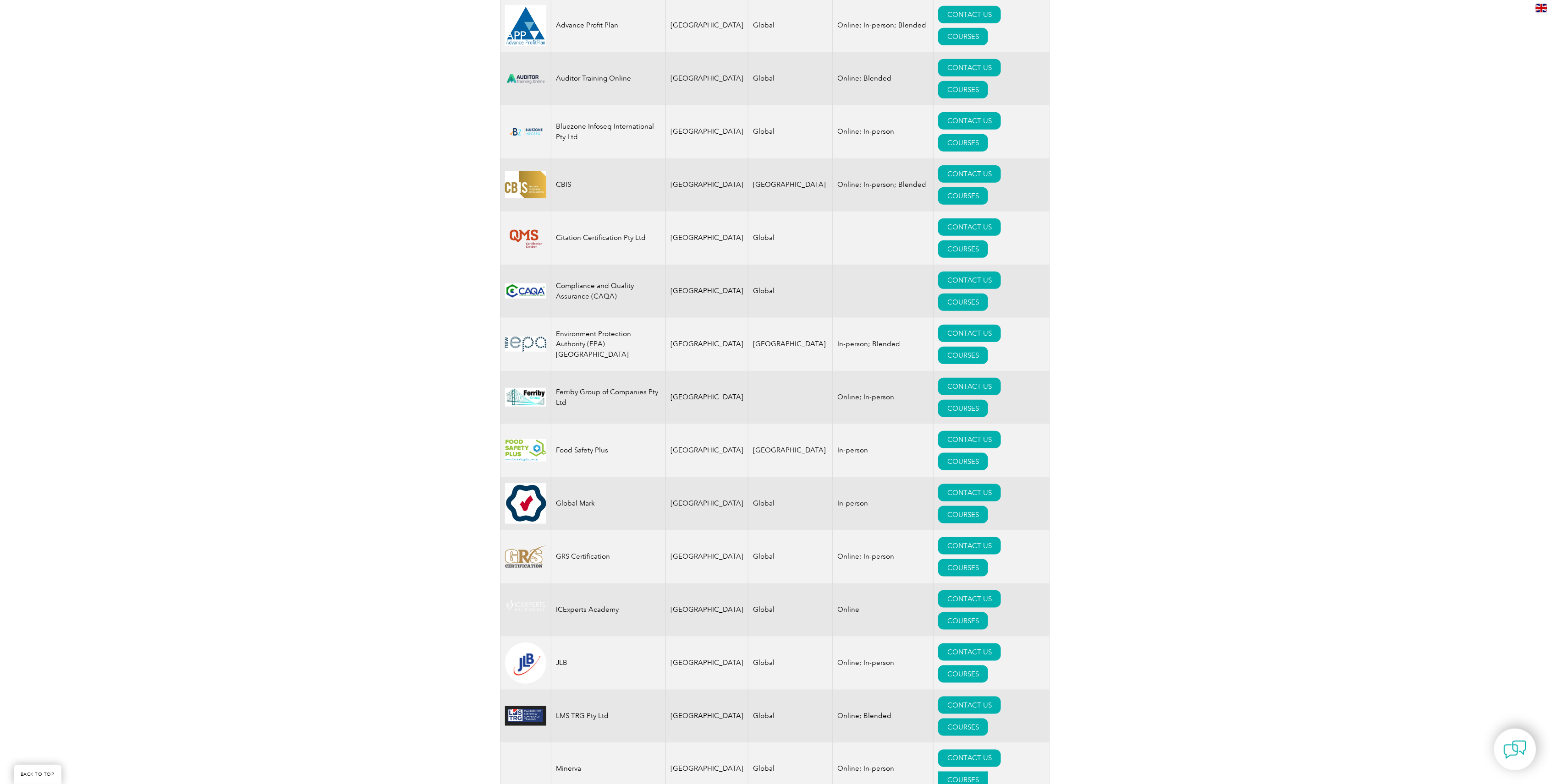
click at [987, 771] on link "COURSES" at bounding box center [962, 779] width 50 height 17
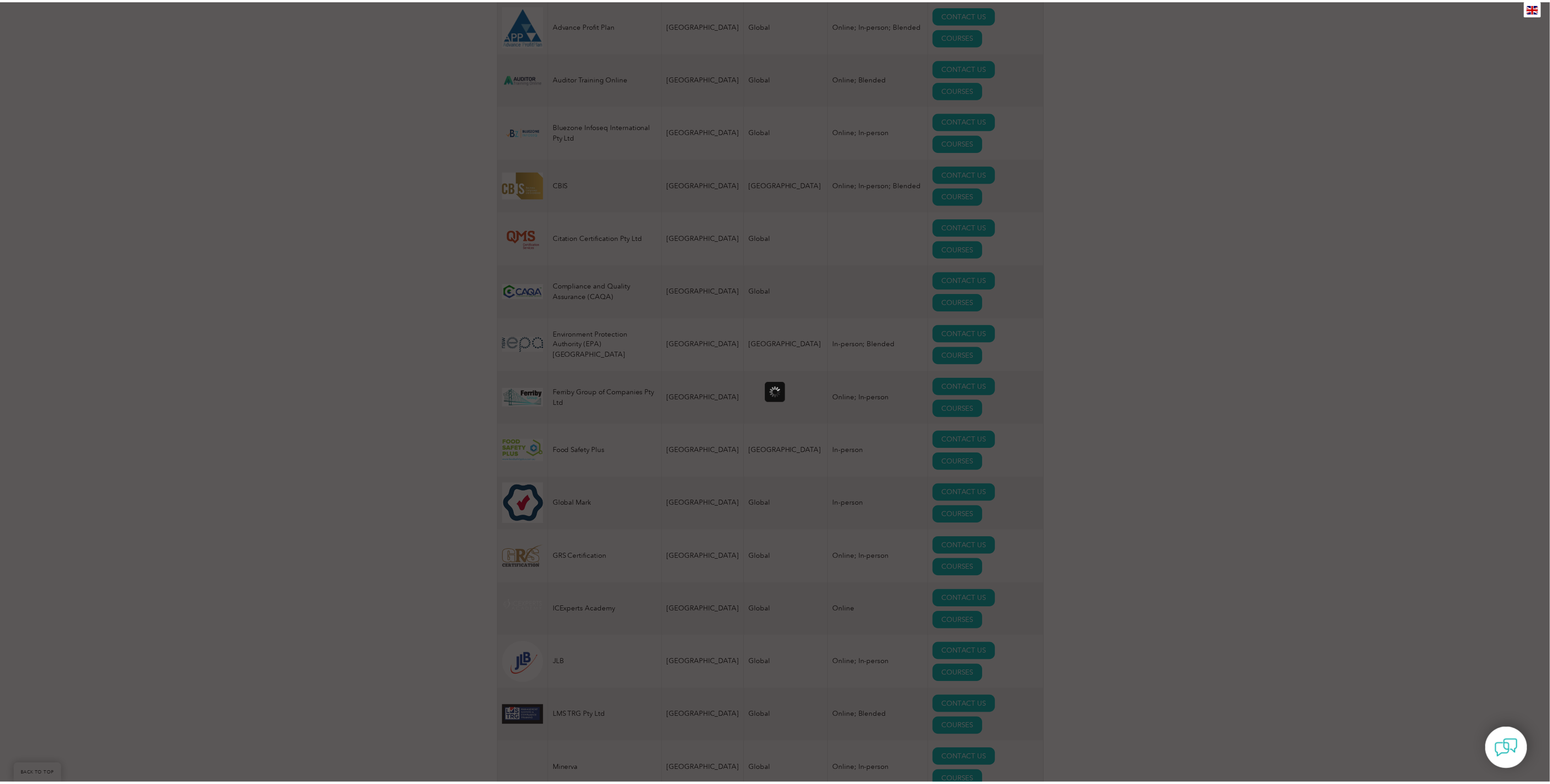
scroll to position [0, 0]
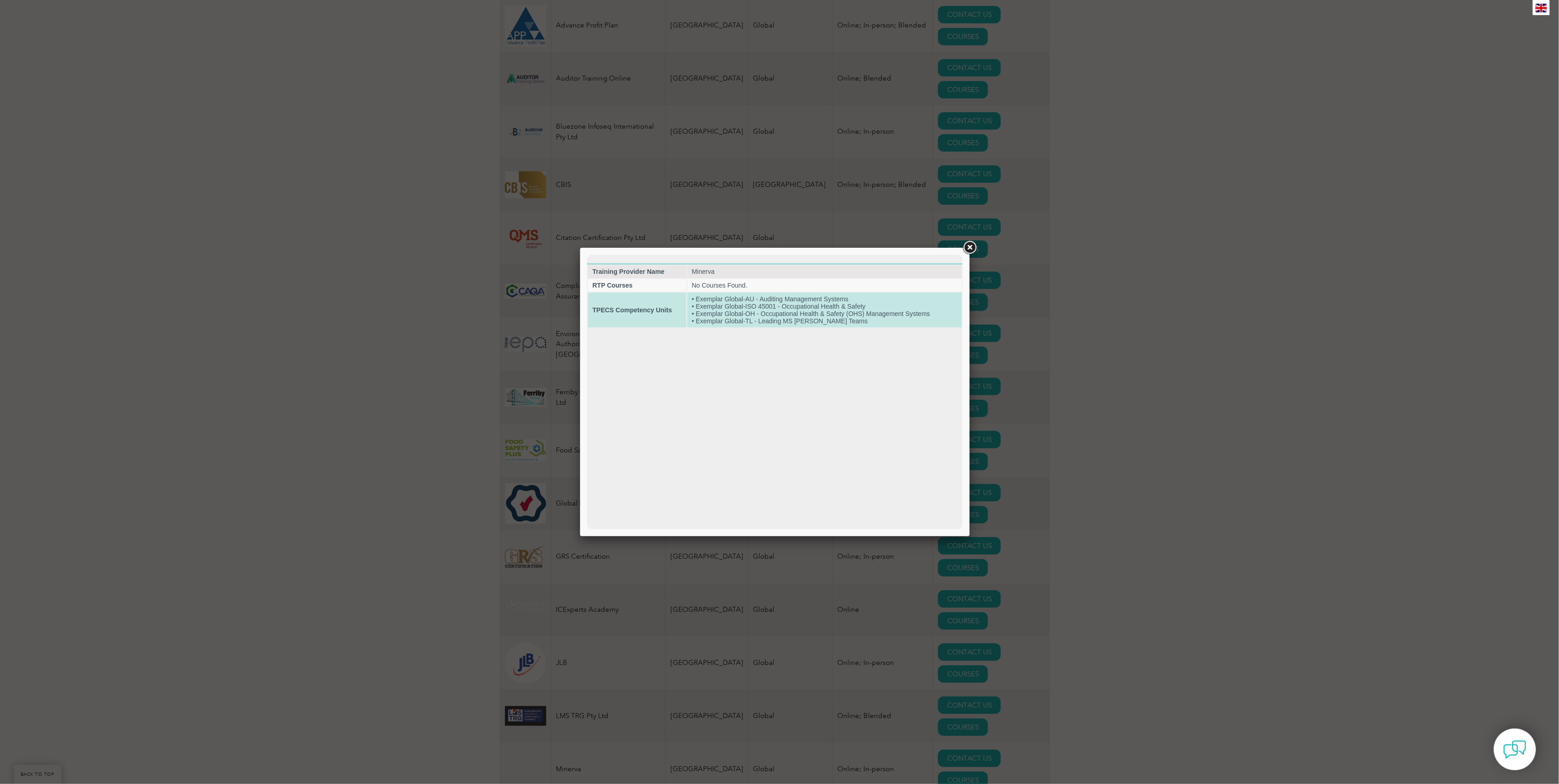
click at [904, 315] on td "• Exemplar Global-AU - Auditing Management Systems • Exemplar Global-ISO 45001 …" at bounding box center [824, 309] width 274 height 35
click at [965, 248] on link at bounding box center [970, 248] width 16 height 16
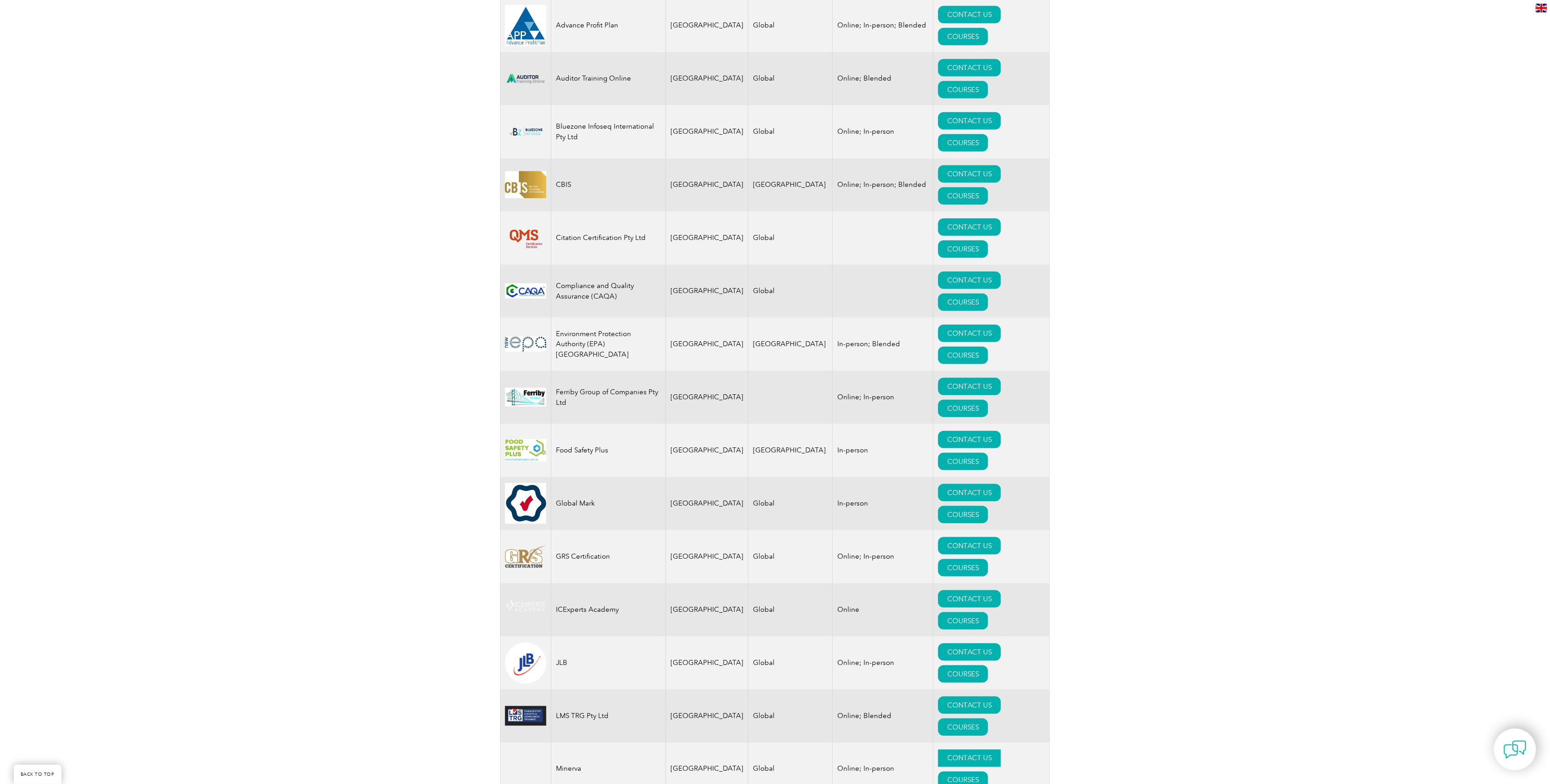
click at [938, 750] on link "CONTACT US" at bounding box center [970, 758] width 63 height 17
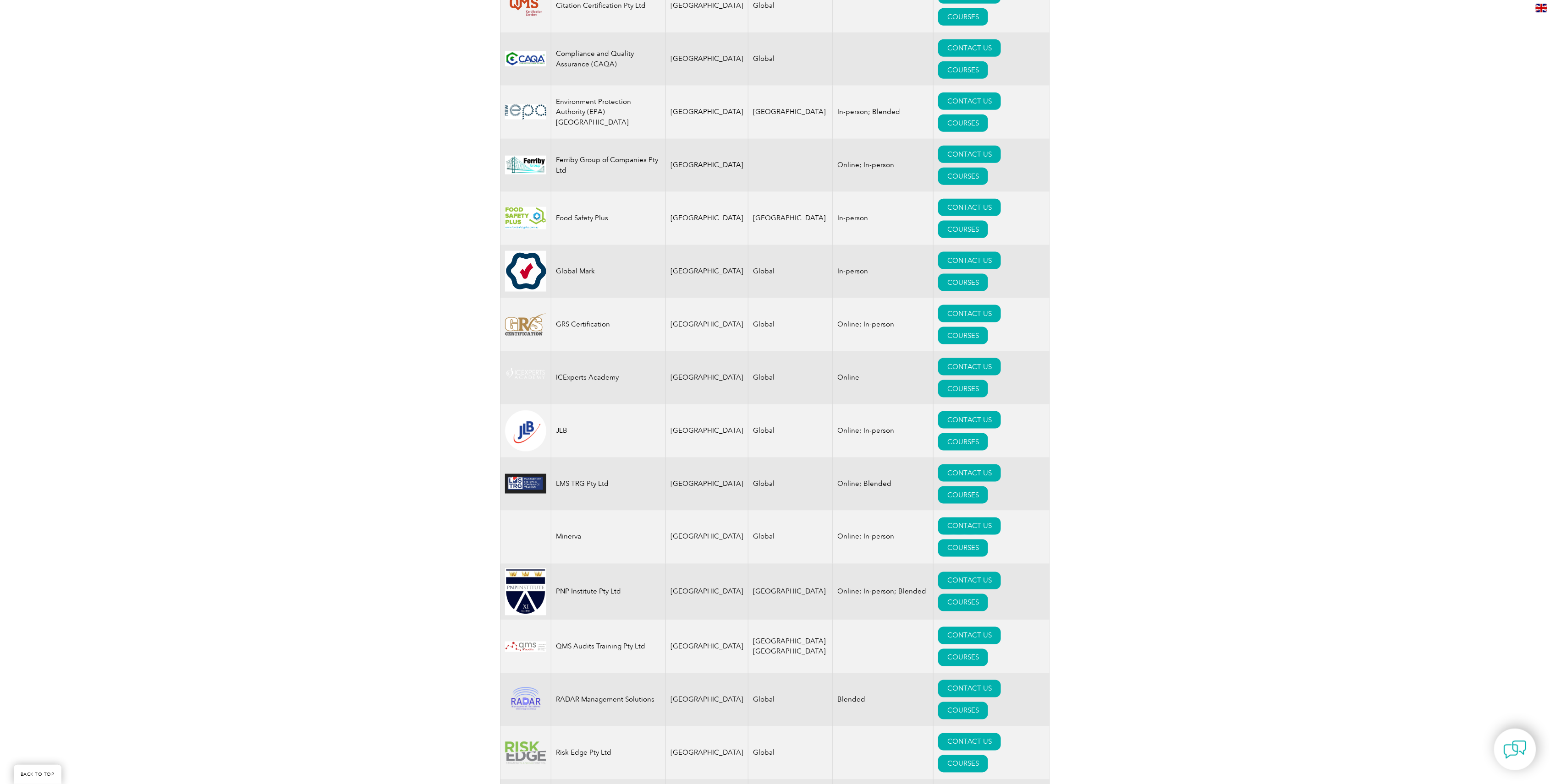
scroll to position [916, 0]
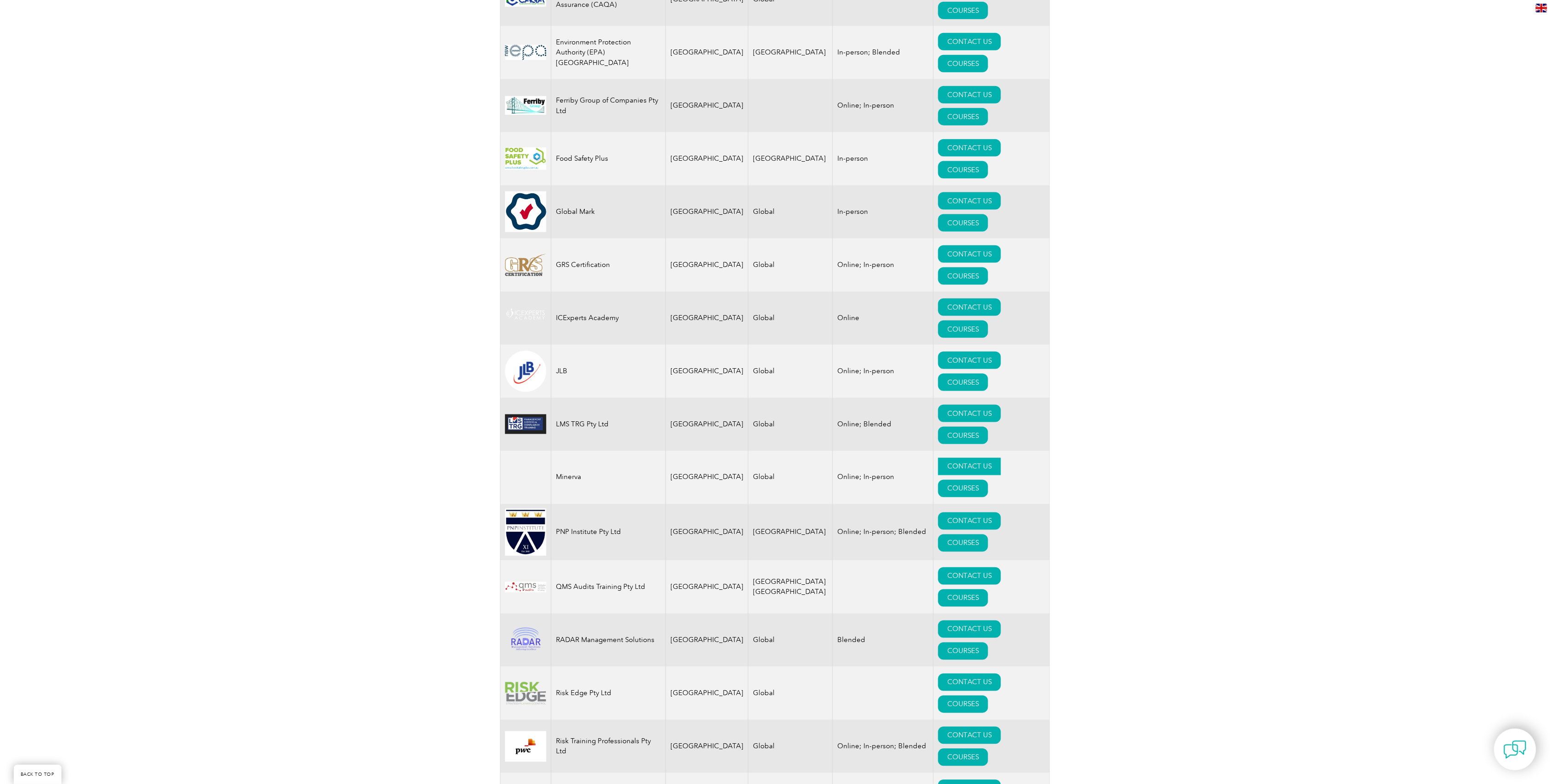
scroll to position [611, 0]
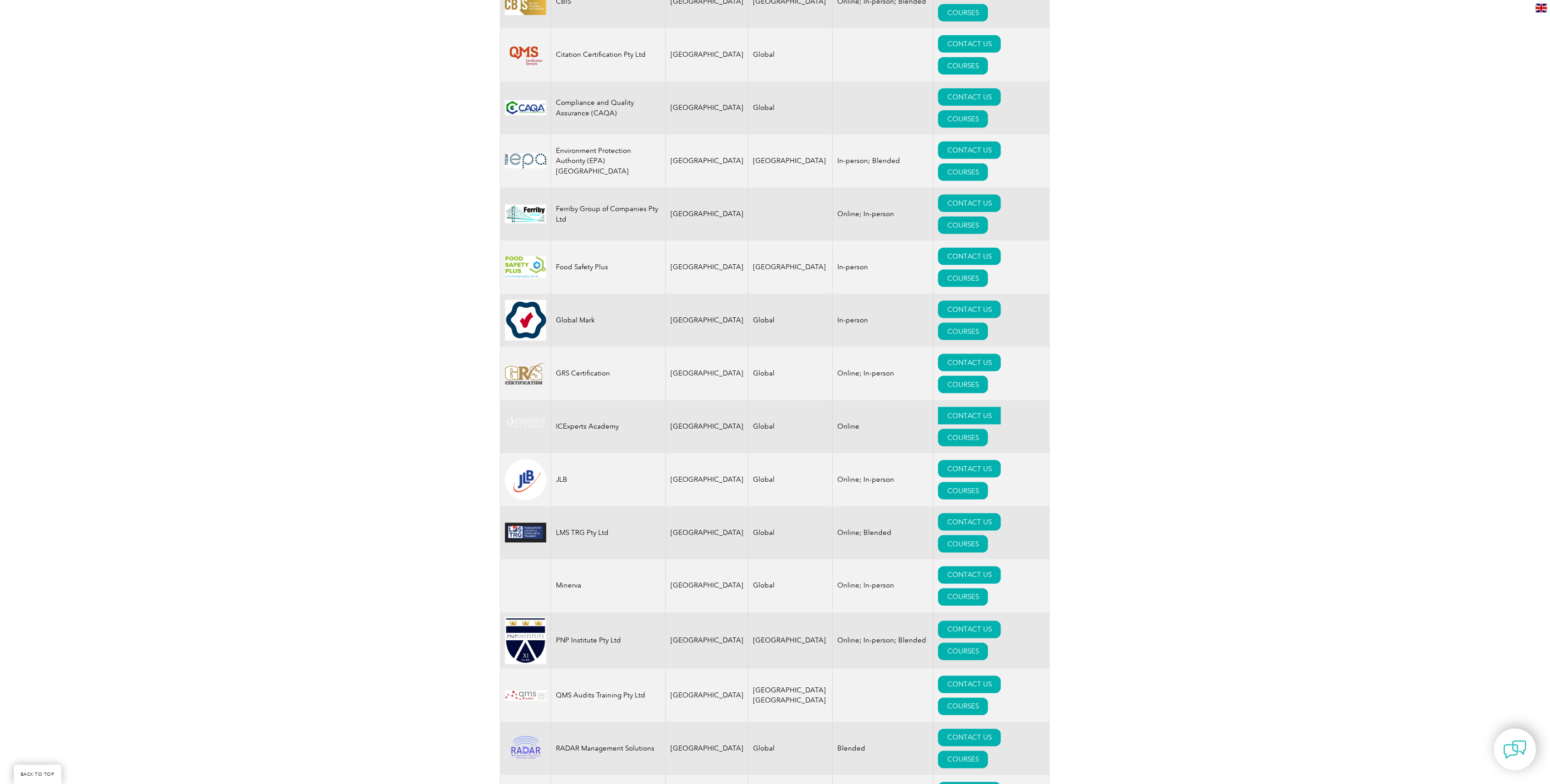
click at [941, 407] on link "CONTACT US" at bounding box center [970, 415] width 63 height 17
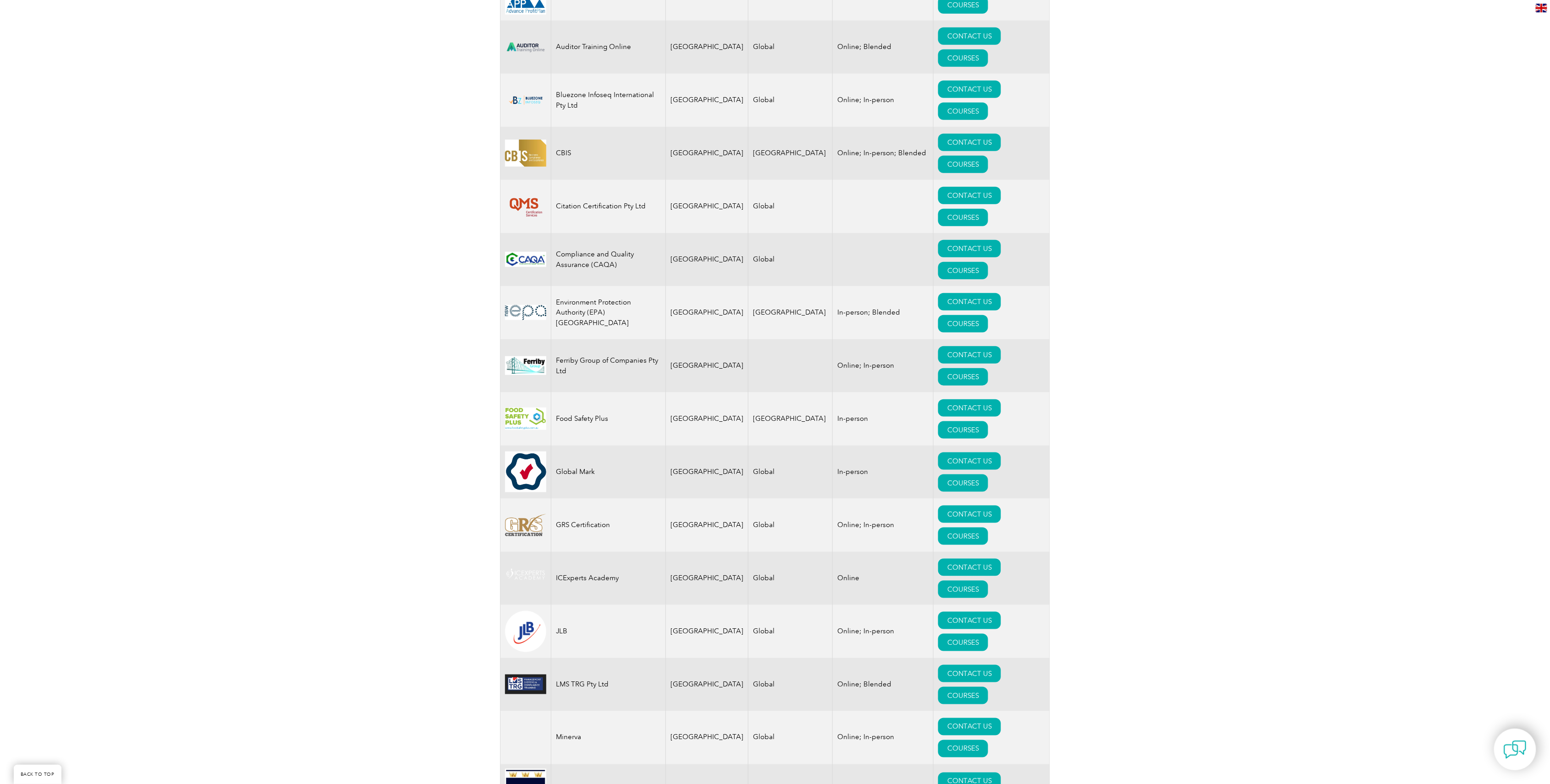
scroll to position [366, 0]
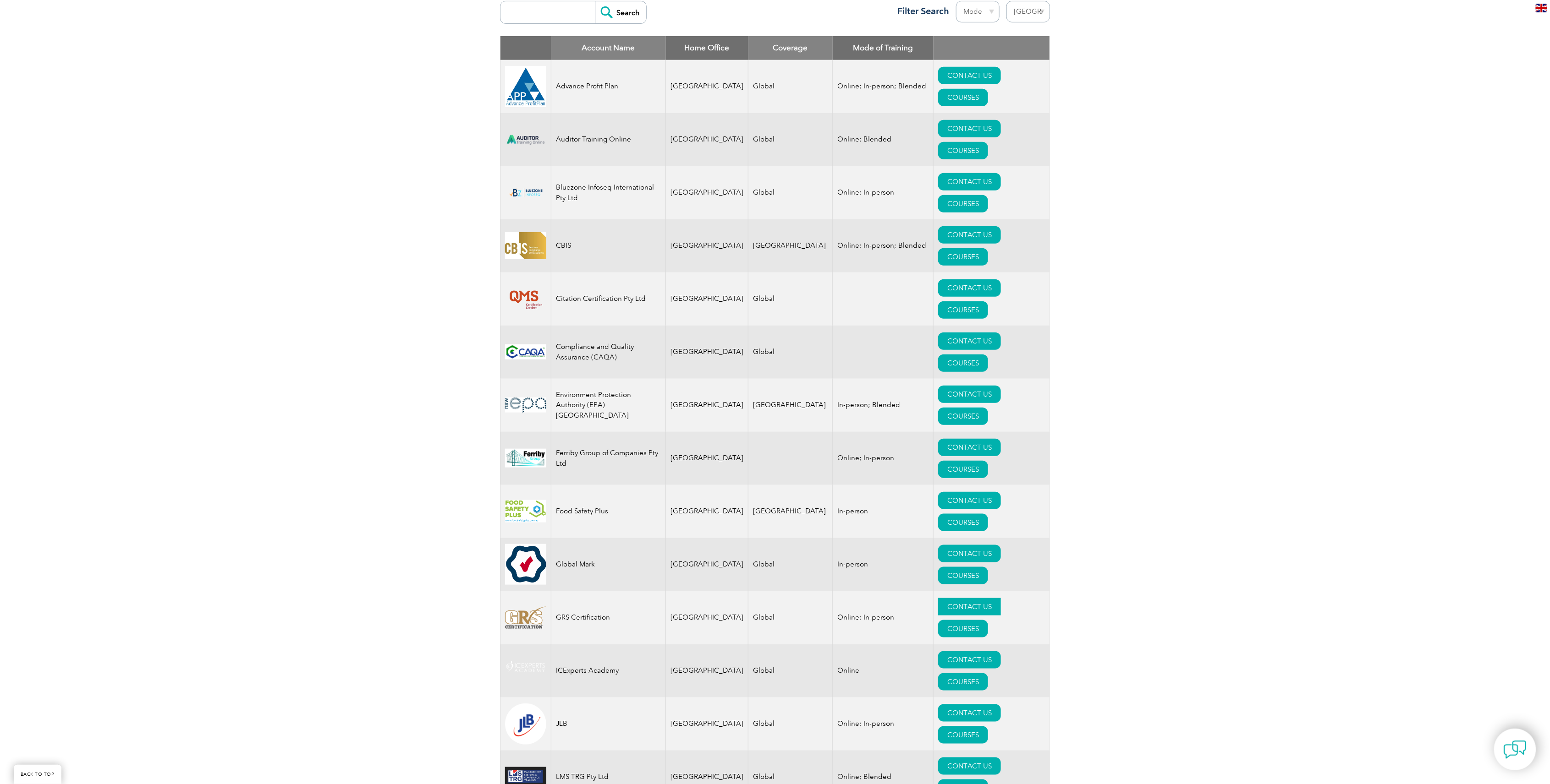
click at [942, 598] on link "CONTACT US" at bounding box center [970, 606] width 63 height 17
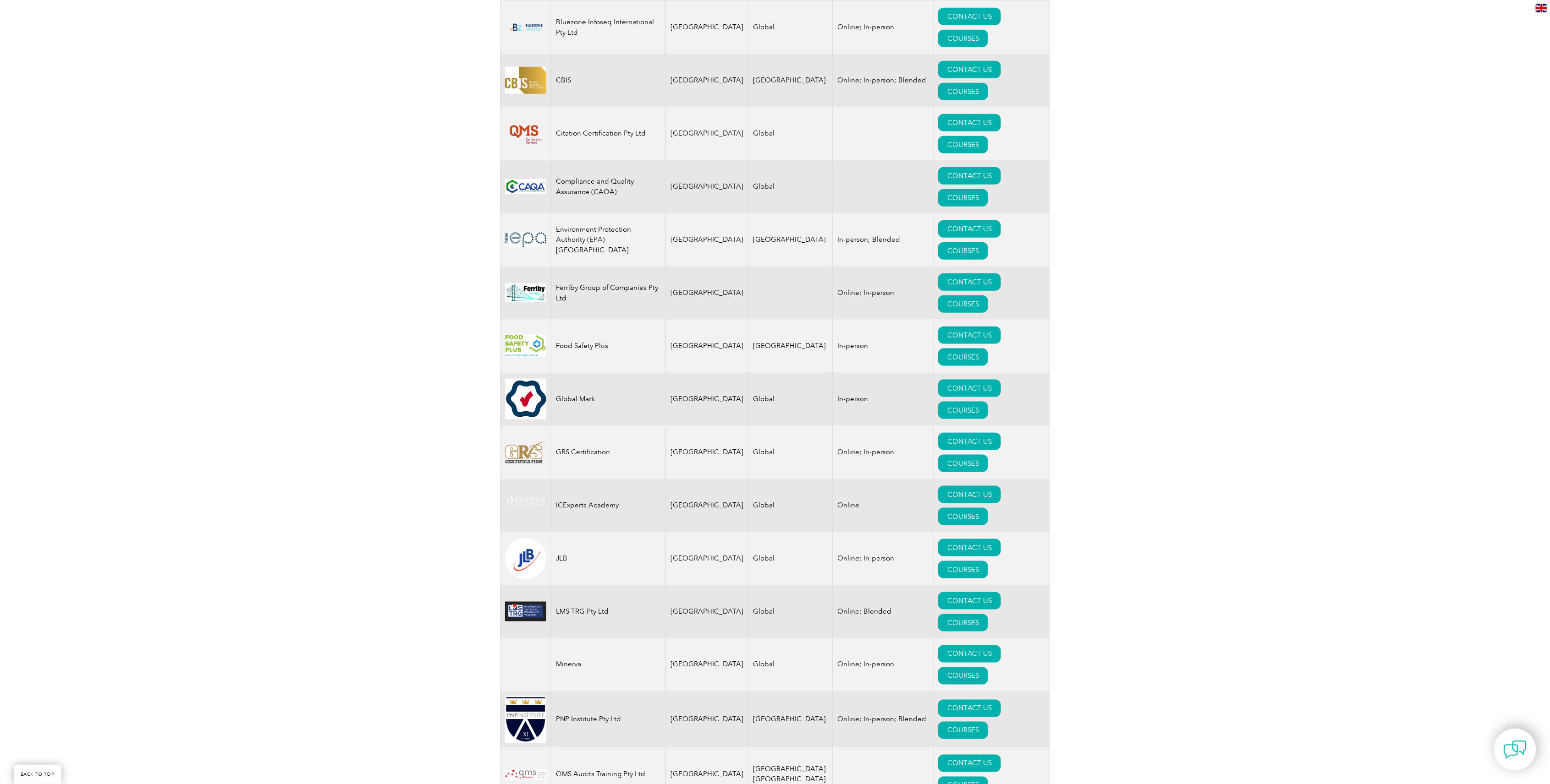
scroll to position [428, 0]
